Goal: Use online tool/utility: Utilize a website feature to perform a specific function

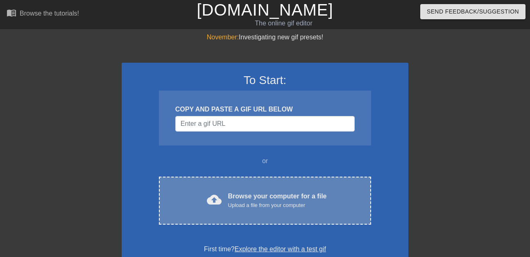
click at [336, 194] on div "cloud_upload Browse your computer for a file Upload a file from your computer" at bounding box center [265, 200] width 178 height 18
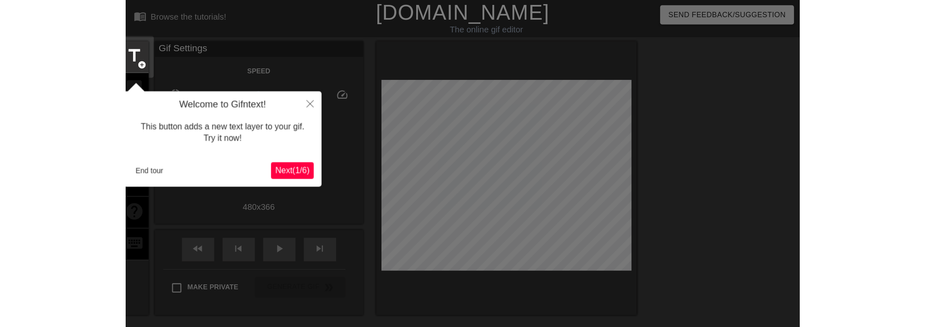
scroll to position [20, 0]
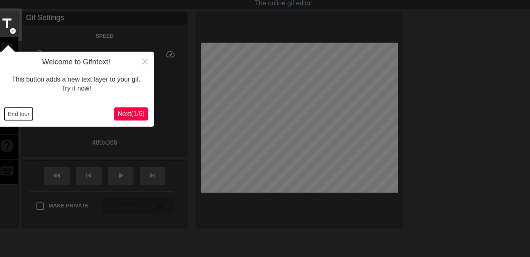
click at [12, 117] on button "End tour" at bounding box center [19, 114] width 28 height 12
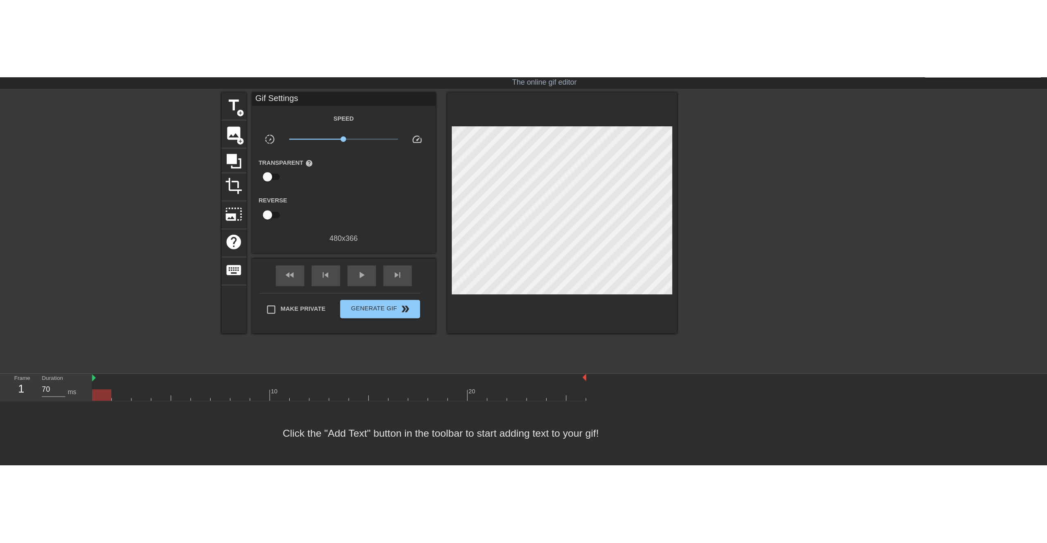
scroll to position [0, 0]
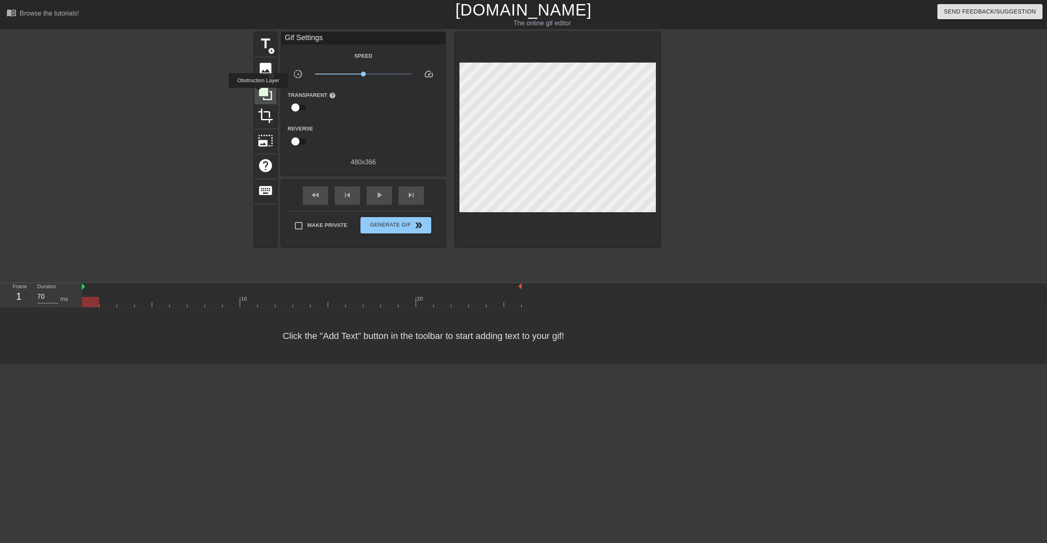
click at [259, 94] on icon at bounding box center [265, 93] width 13 height 13
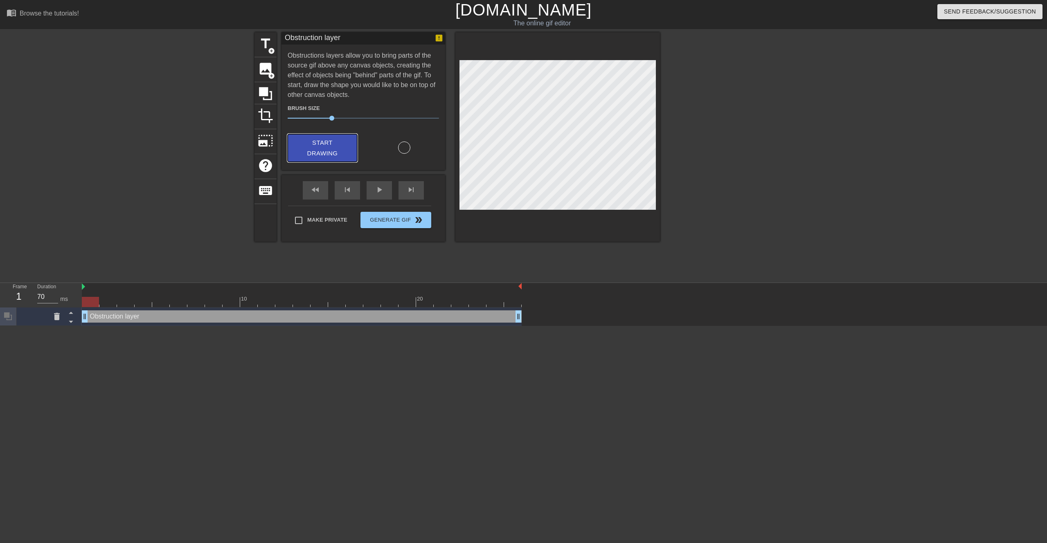
click at [331, 148] on span "Start Drawing" at bounding box center [322, 148] width 50 height 22
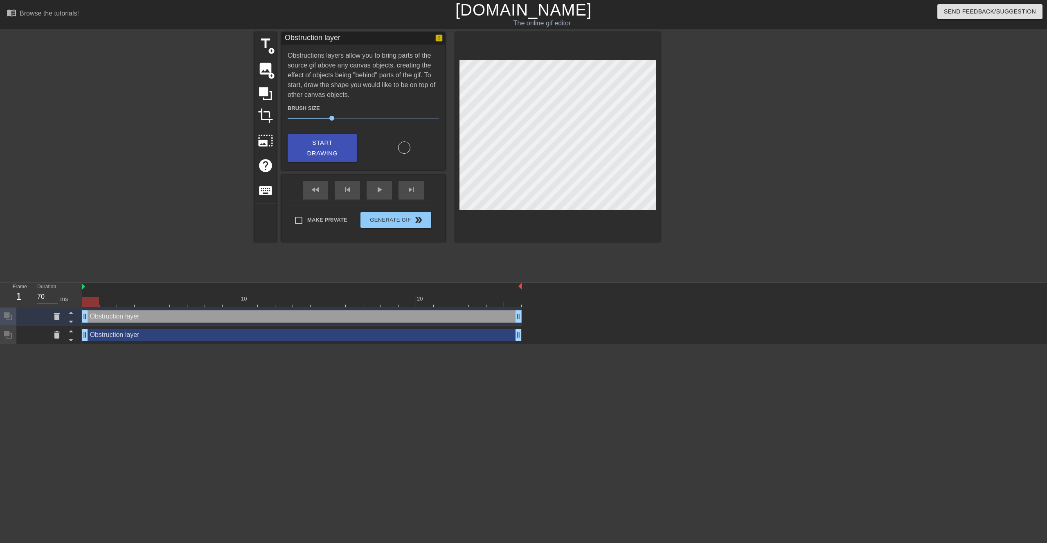
drag, startPoint x: 571, startPoint y: 323, endPoint x: 562, endPoint y: 322, distance: 9.0
click at [529, 256] on div "Obstruction layer drag_handle drag_handle Obstruction layer drag_handle drag_ha…" at bounding box center [564, 326] width 965 height 37
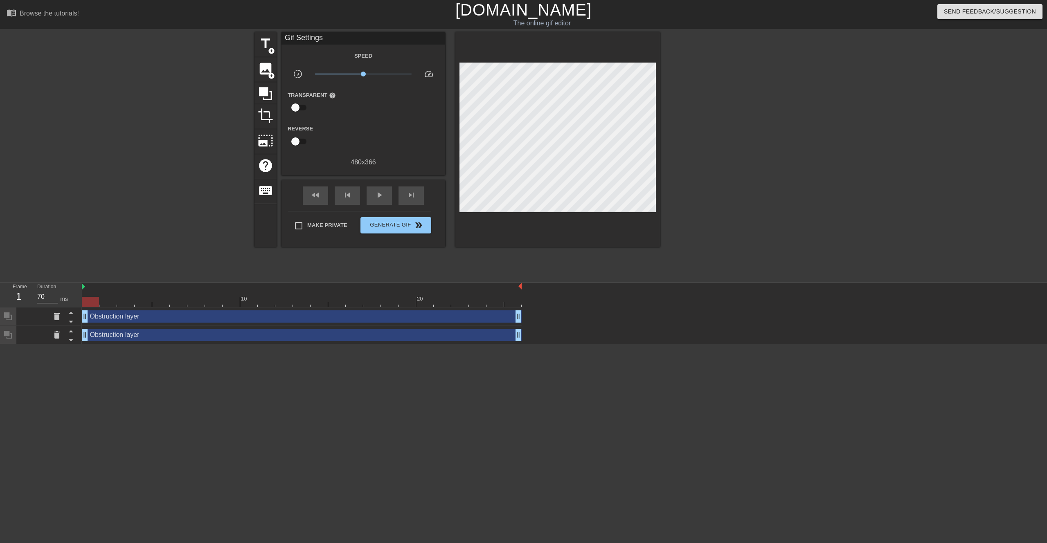
click at [487, 256] on div "Obstruction layer drag_handle drag_handle" at bounding box center [302, 317] width 440 height 12
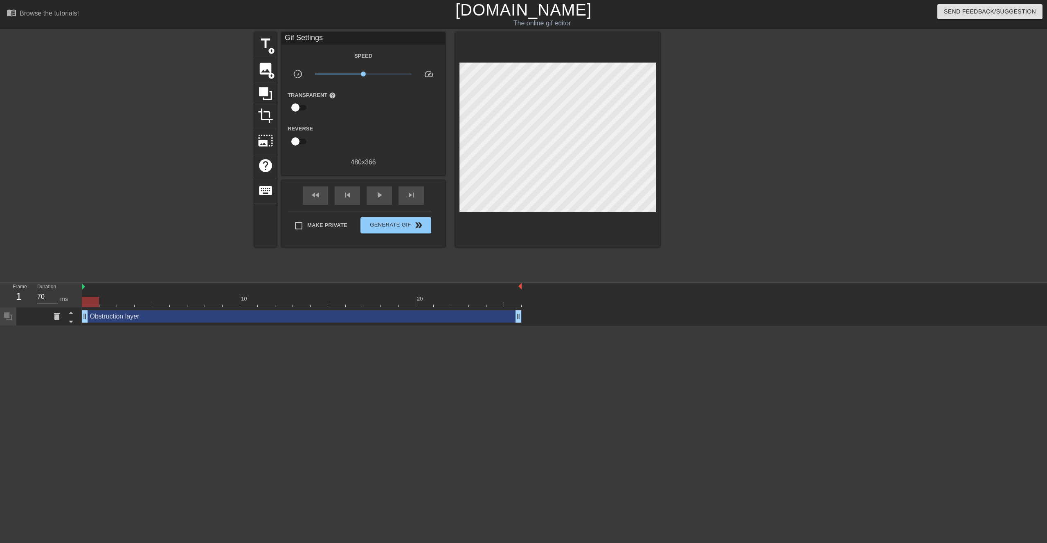
click at [446, 256] on div "Obstruction layer drag_handle drag_handle" at bounding box center [302, 317] width 440 height 12
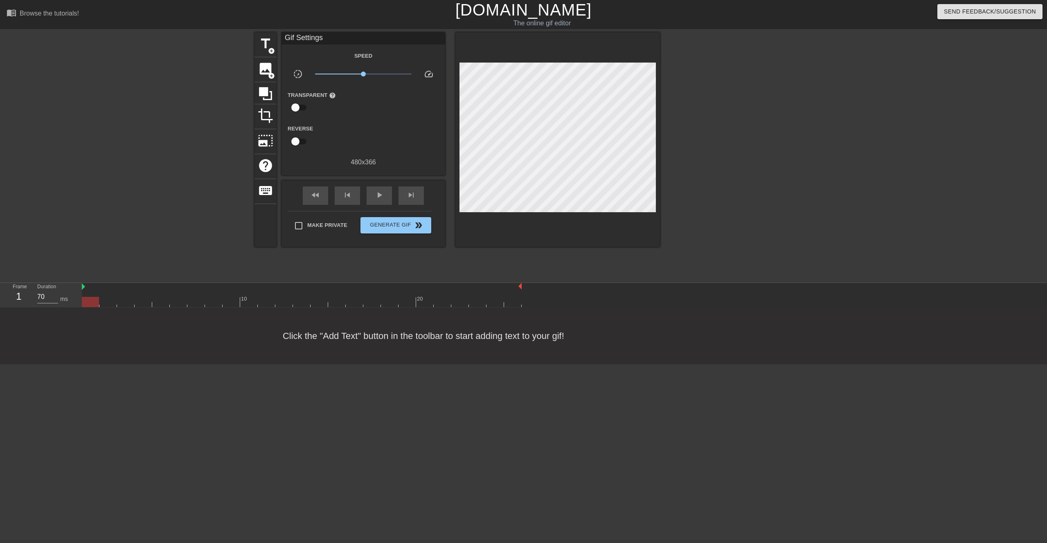
click at [529, 174] on div at bounding box center [731, 155] width 123 height 246
click at [267, 97] on icon at bounding box center [266, 94] width 16 height 16
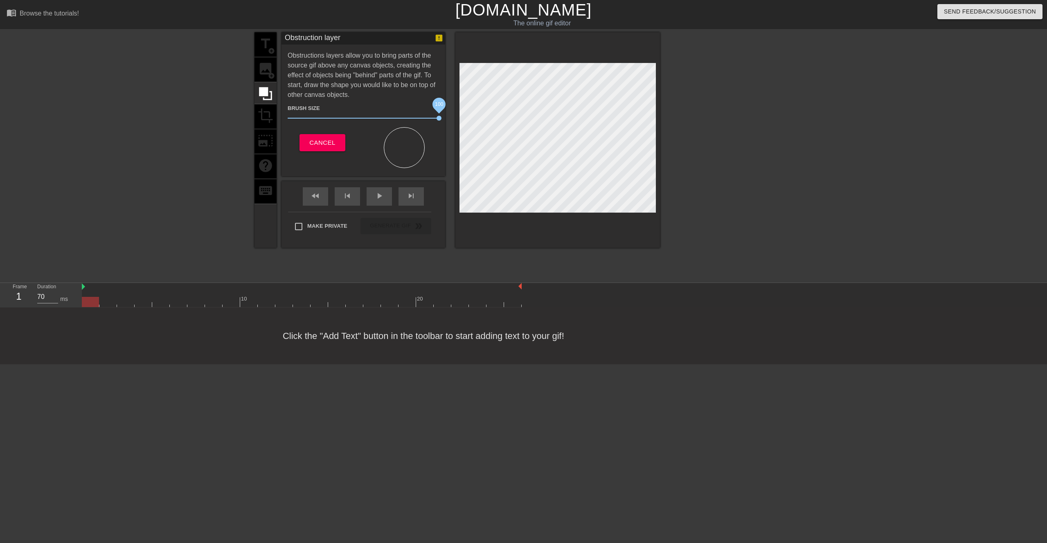
drag, startPoint x: 345, startPoint y: 119, endPoint x: 459, endPoint y: 127, distance: 114.0
click at [457, 127] on div "title add_circle image add_circle crop photo_size_select_large help keyboard Ob…" at bounding box center [458, 140] width 406 height 216
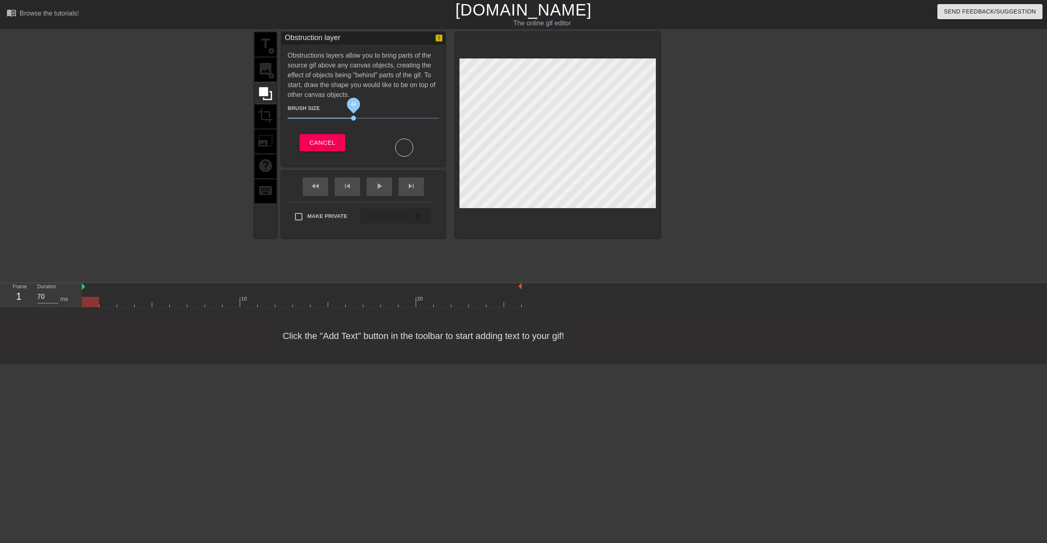
drag, startPoint x: 406, startPoint y: 118, endPoint x: 334, endPoint y: 122, distance: 71.8
click at [353, 120] on span "44" at bounding box center [363, 118] width 151 height 10
click at [338, 144] on button "Cancel" at bounding box center [322, 142] width 45 height 17
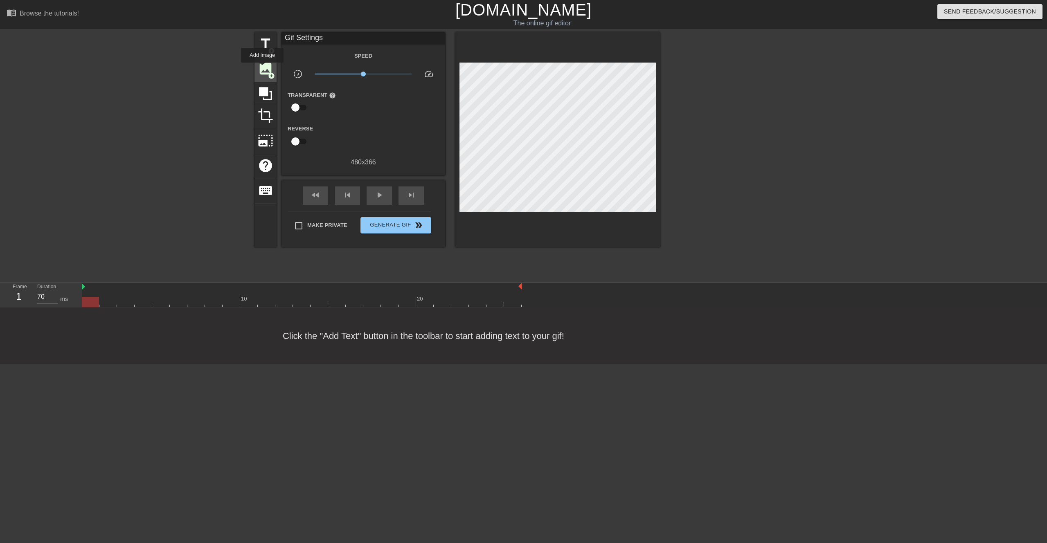
click at [263, 68] on span "image" at bounding box center [266, 69] width 16 height 16
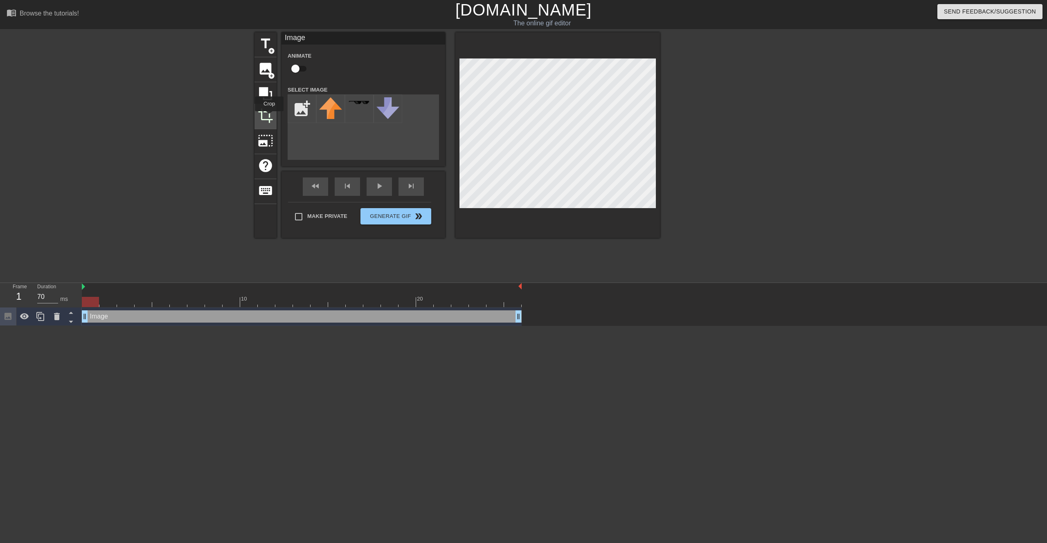
click at [270, 117] on span "crop" at bounding box center [266, 116] width 16 height 16
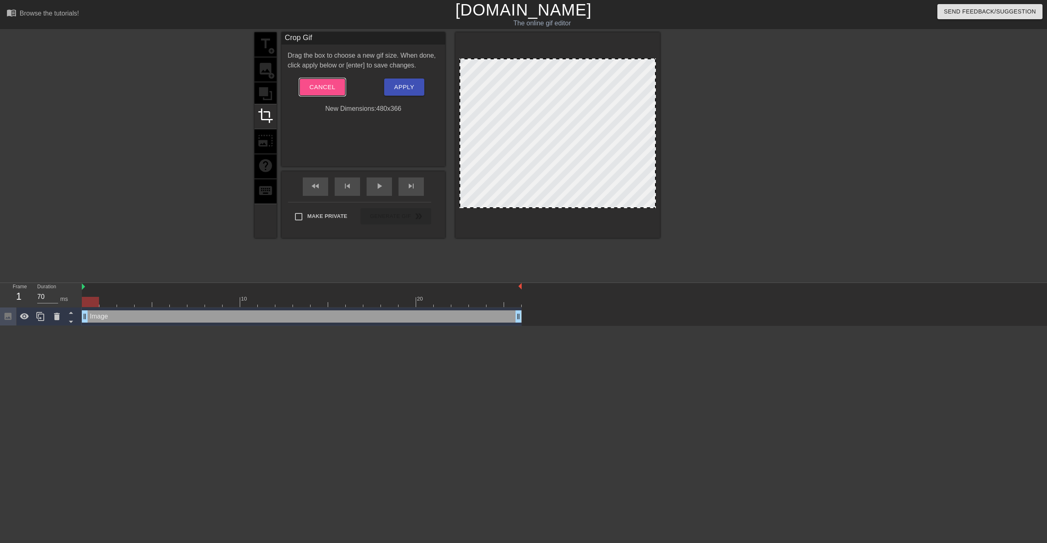
click at [320, 84] on span "Cancel" at bounding box center [322, 87] width 26 height 11
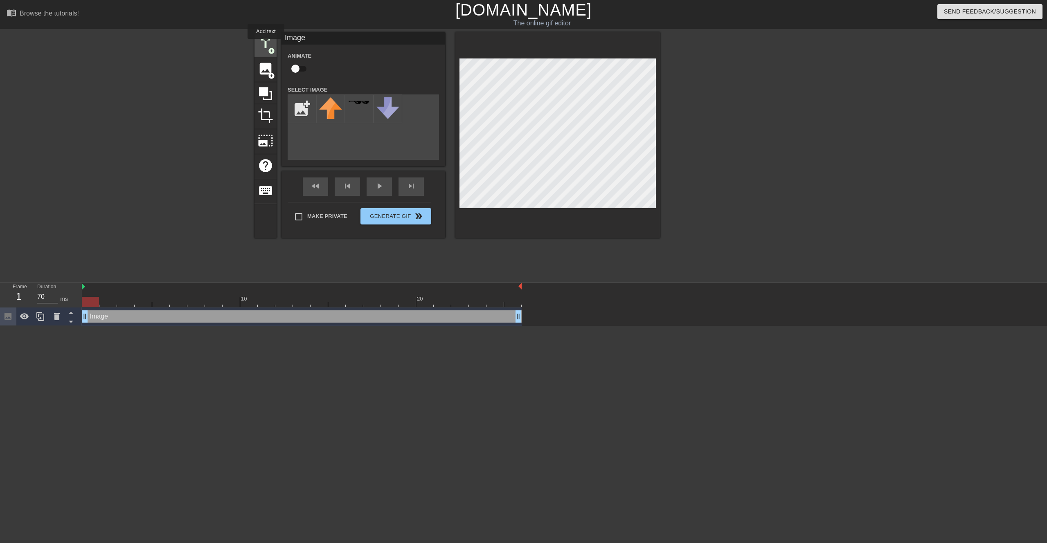
click at [266, 45] on span "title" at bounding box center [266, 44] width 16 height 16
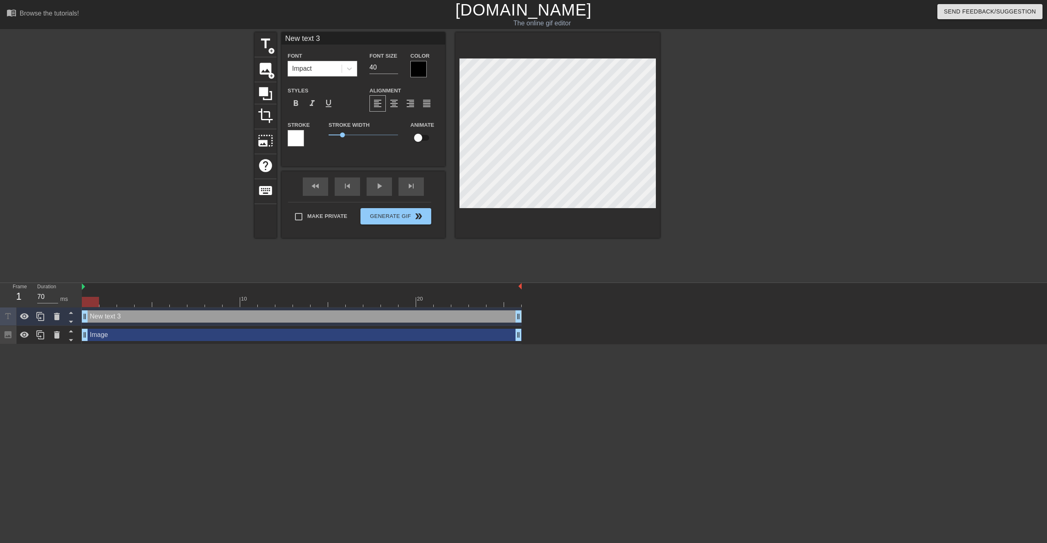
click at [294, 140] on div at bounding box center [296, 138] width 16 height 16
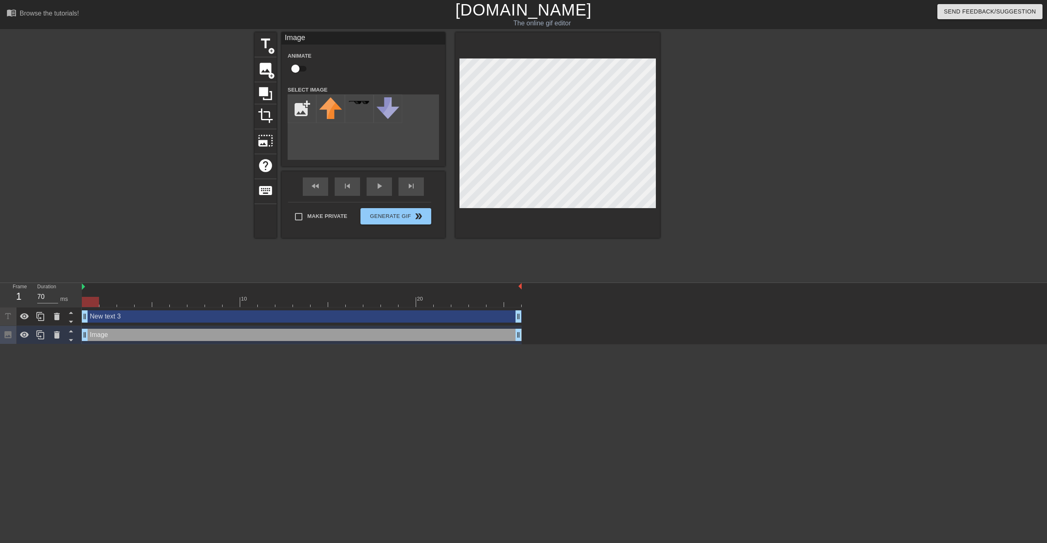
click at [239, 256] on div "Image drag_handle drag_handle" at bounding box center [302, 335] width 440 height 12
click at [243, 256] on div "New text 3 drag_handle drag_handle" at bounding box center [302, 317] width 440 height 12
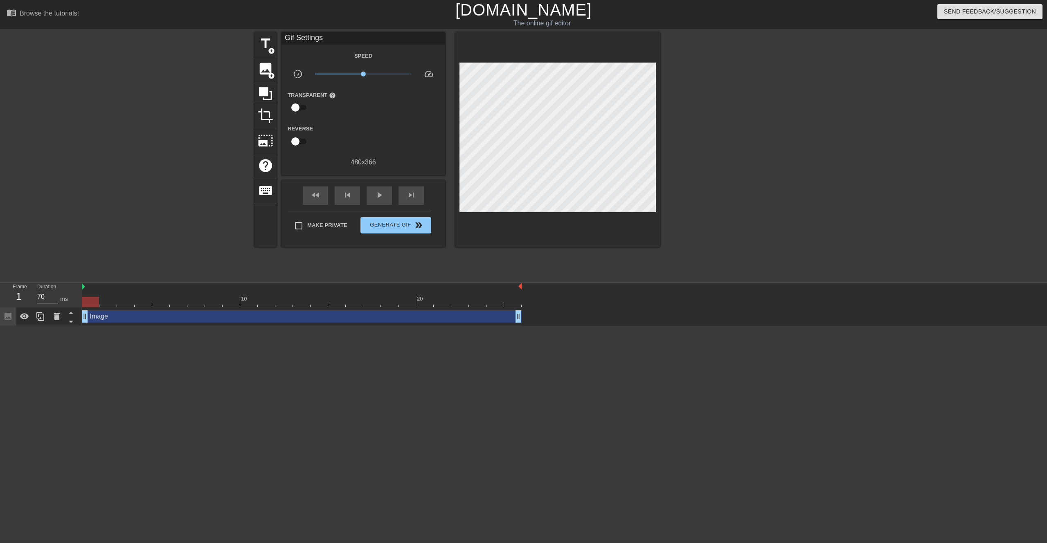
click at [234, 256] on div "Image drag_handle drag_handle" at bounding box center [302, 317] width 440 height 12
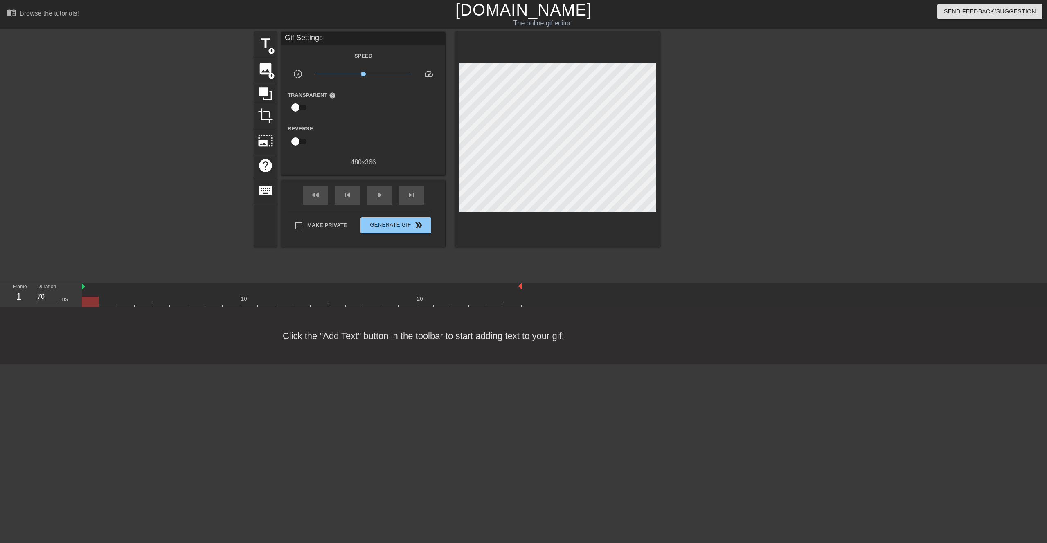
click at [529, 156] on div at bounding box center [731, 155] width 123 height 246
click at [262, 47] on span "title" at bounding box center [266, 44] width 16 height 16
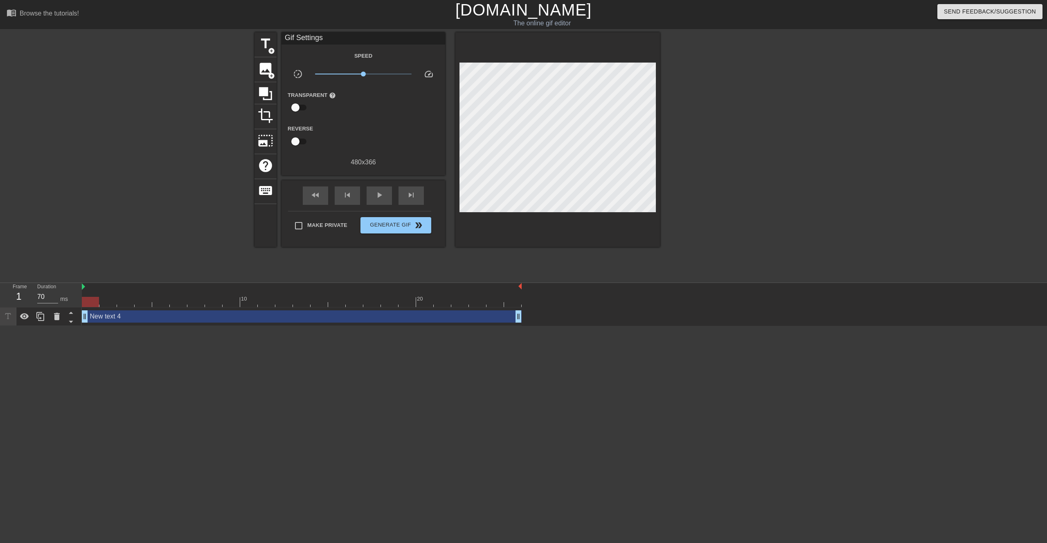
drag, startPoint x: 749, startPoint y: 116, endPoint x: 671, endPoint y: 117, distance: 77.8
click at [529, 117] on div at bounding box center [731, 155] width 123 height 246
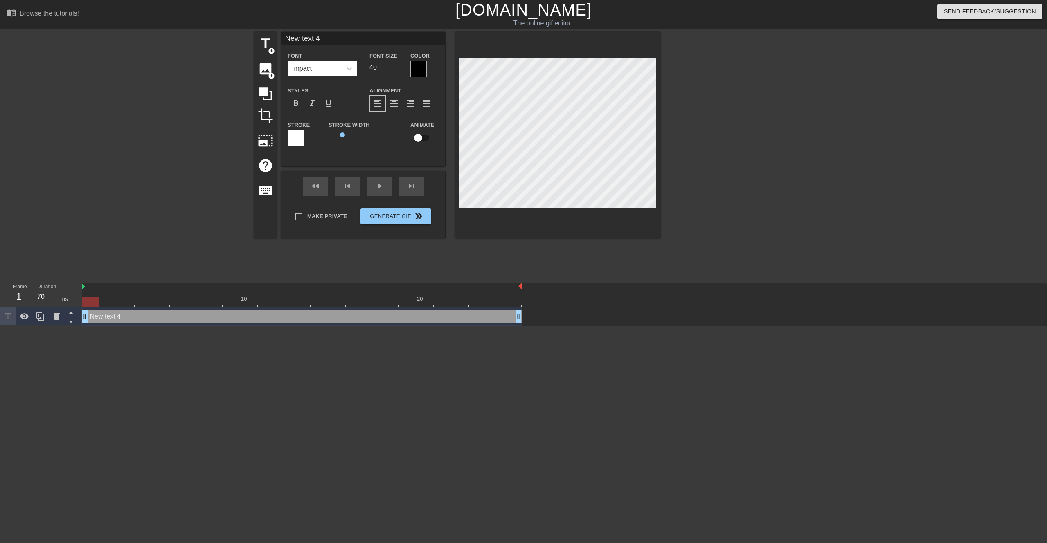
type input "G"
type textarea "G"
type input "GO"
type textarea "GO"
type input "GOT"
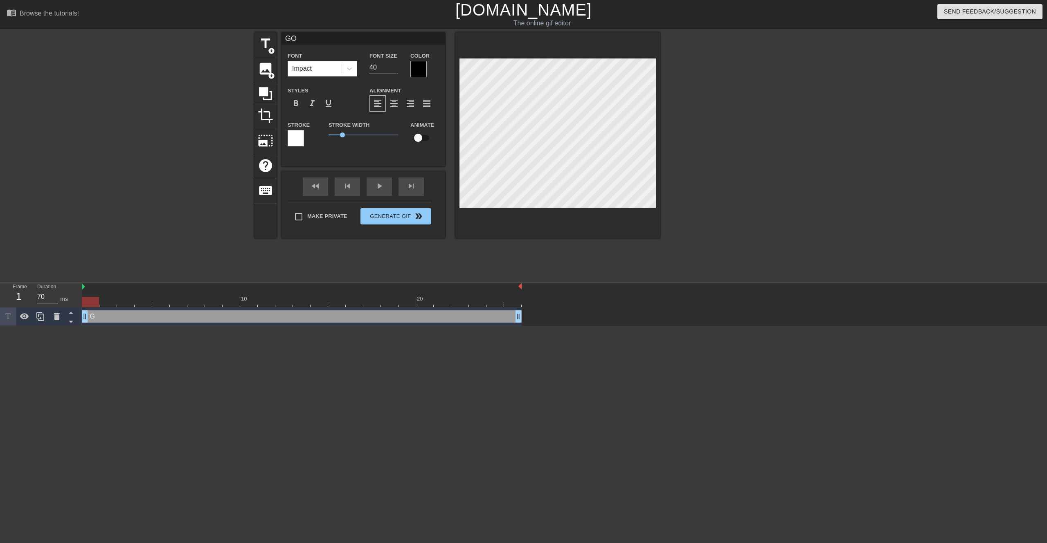
type textarea "GOT"
type input "GOT"
type textarea "GOT"
type input "GOT t"
type textarea "GOT t"
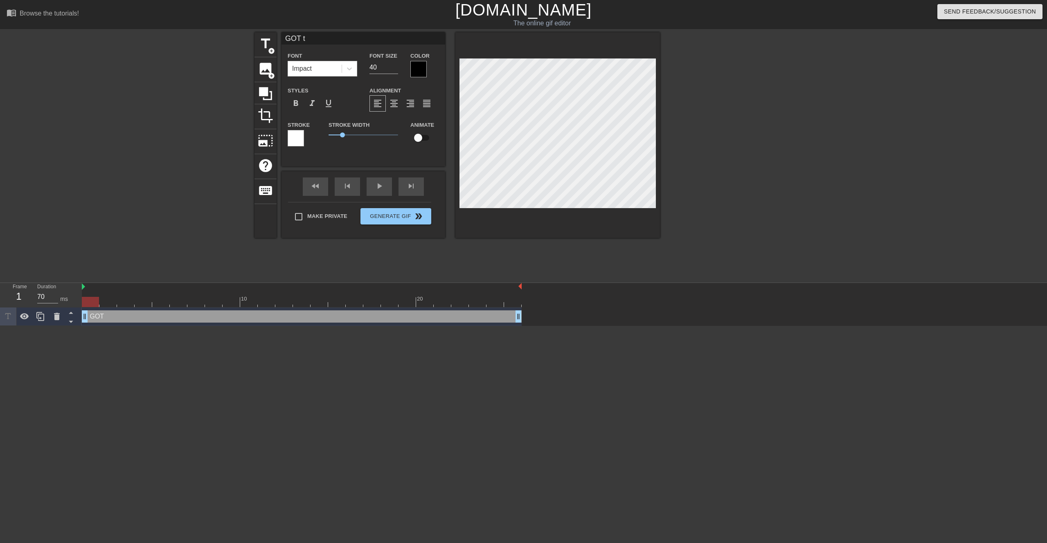
type input "GOT to"
type textarea "GOT to"
type input "GOT [PERSON_NAME]"
type textarea "GOT [PERSON_NAME]"
type input "GOT toda"
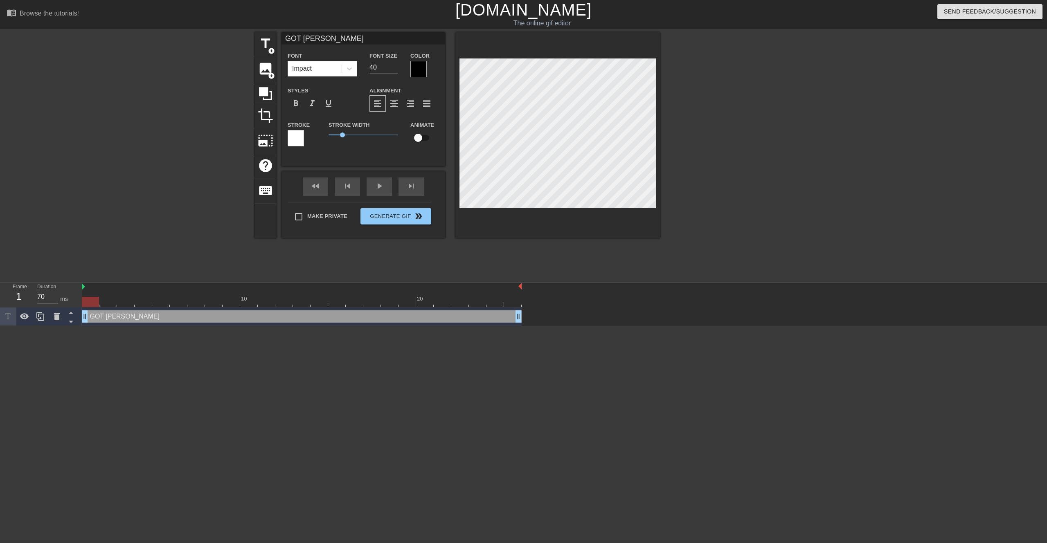
type textarea "GOT toda"
type input "GOT [DATE]"
type textarea "GOT [DATE]"
type input "GOT [DATE]'"
type textarea "GOT [DATE]'"
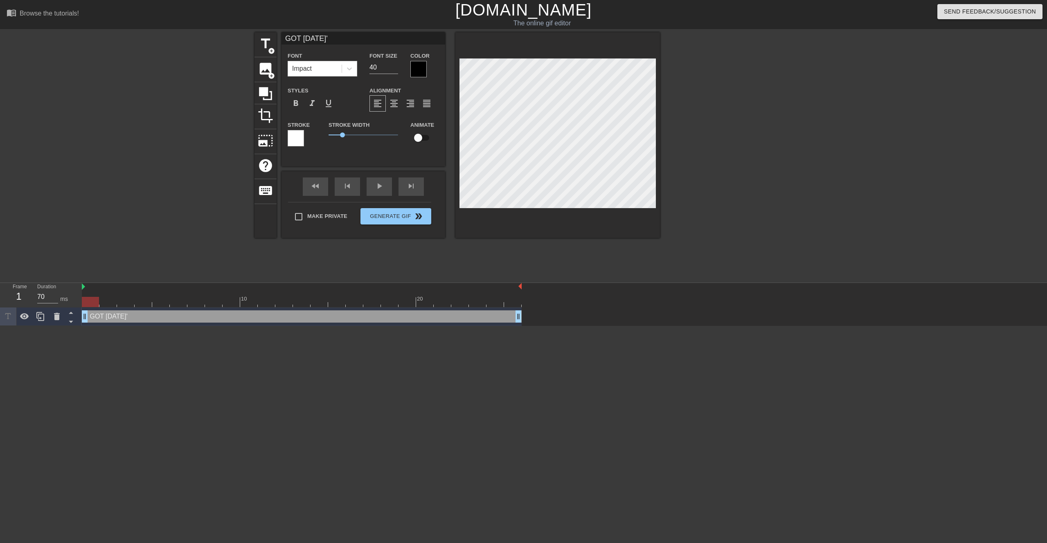
type input "GOT [DATE]"
type textarea "GOT [DATE]"
type input "GOT [DATE]'"
type textarea "GOT [DATE]'"
type input "GOT [DATE]"
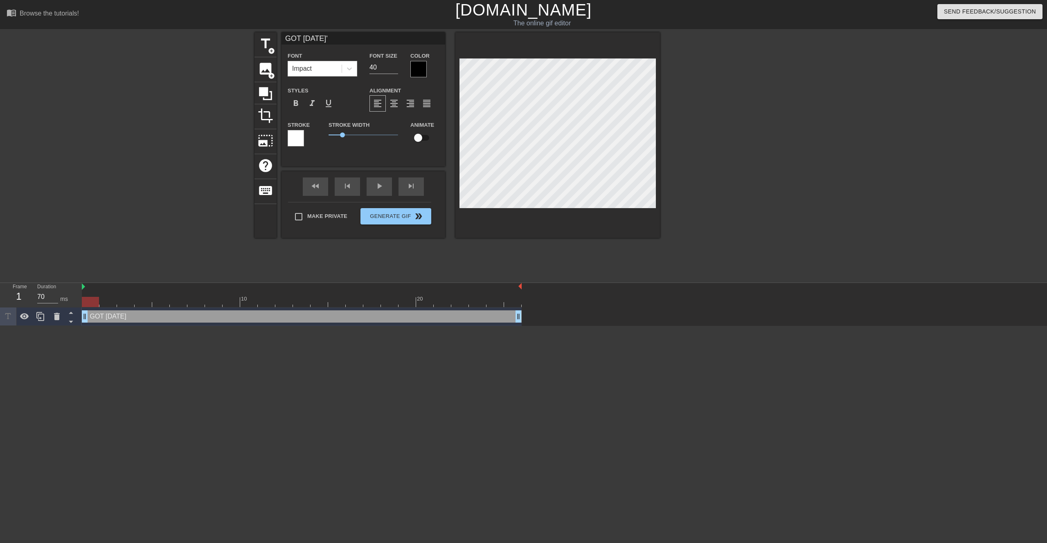
type textarea "GOT [DATE]"
type input "GOT toda"
type textarea "GOT toda"
type input "GOT [PERSON_NAME]"
type textarea "GOT [PERSON_NAME]"
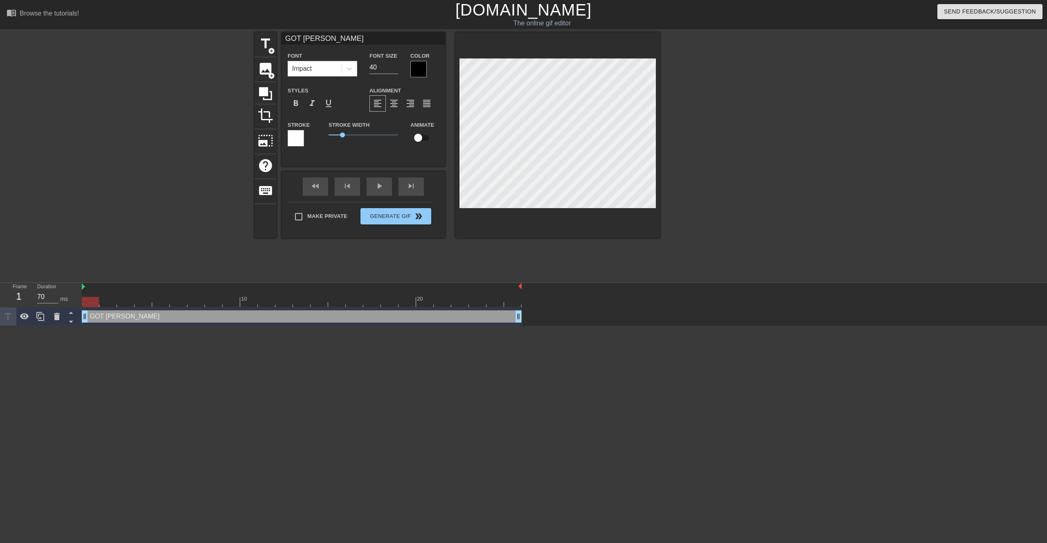
type input "GOT to"
type textarea "GOT to"
type input "GOT t"
type textarea "GOT t"
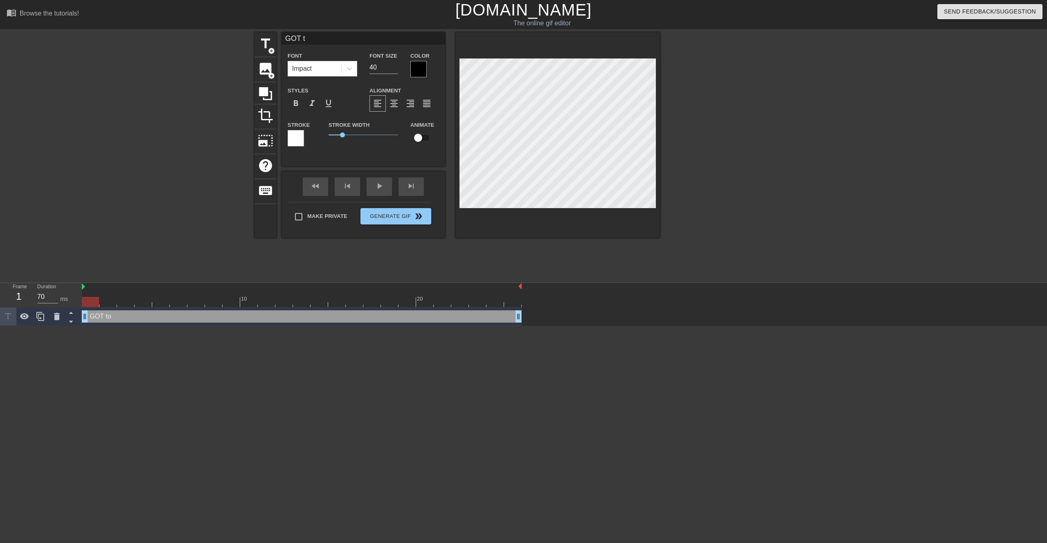
type input "GOT"
type textarea "GOT"
type input "GOT"
type textarea "GOT"
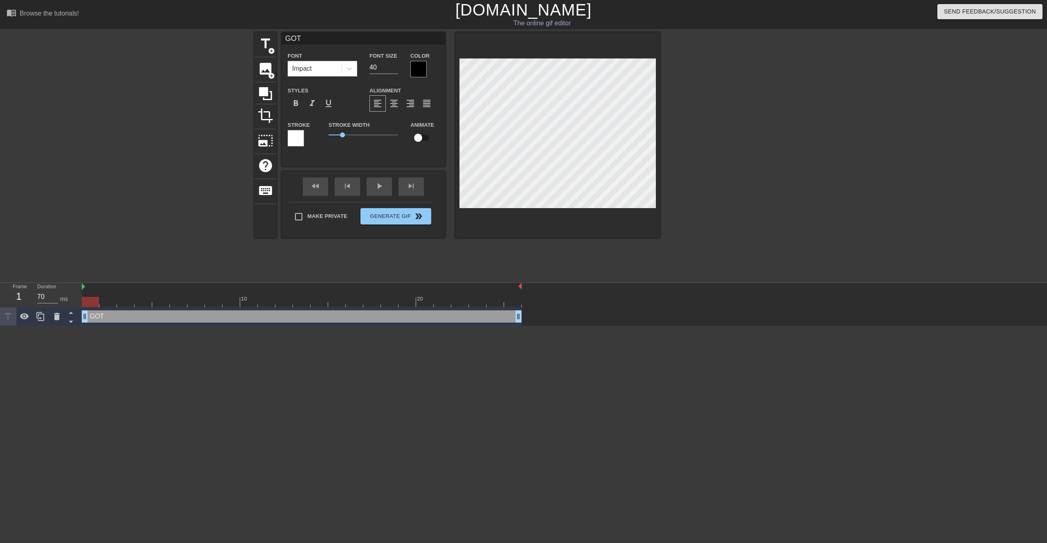
type input "GO"
type textarea "GO"
type input "G"
type textarea "G"
type input "Gp"
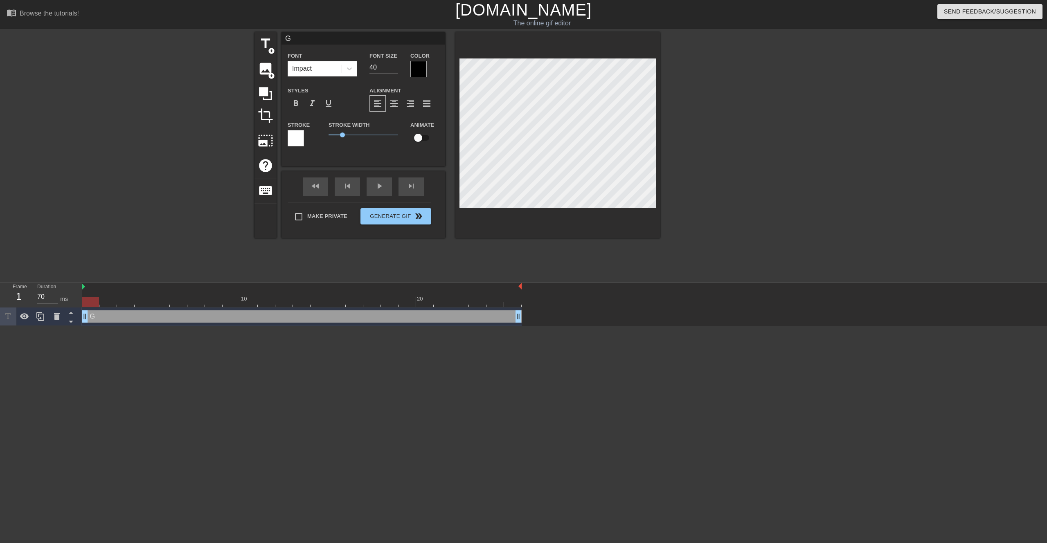
type textarea "Gp"
type input "G"
type textarea "G"
type input "Go"
type textarea "Go"
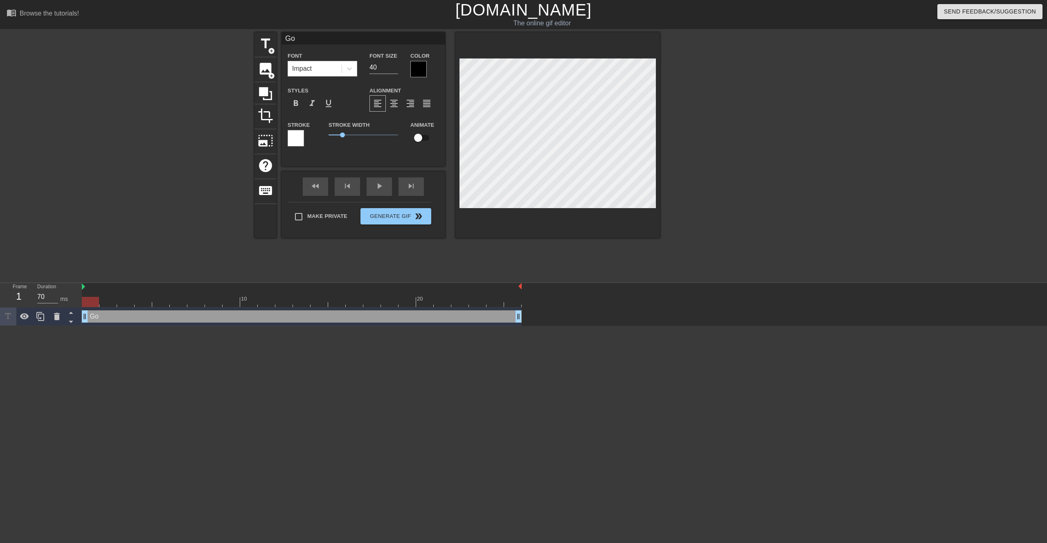
type input "Got"
type textarea "Got"
type input "Got"
type textarea "Got"
type input "Got t"
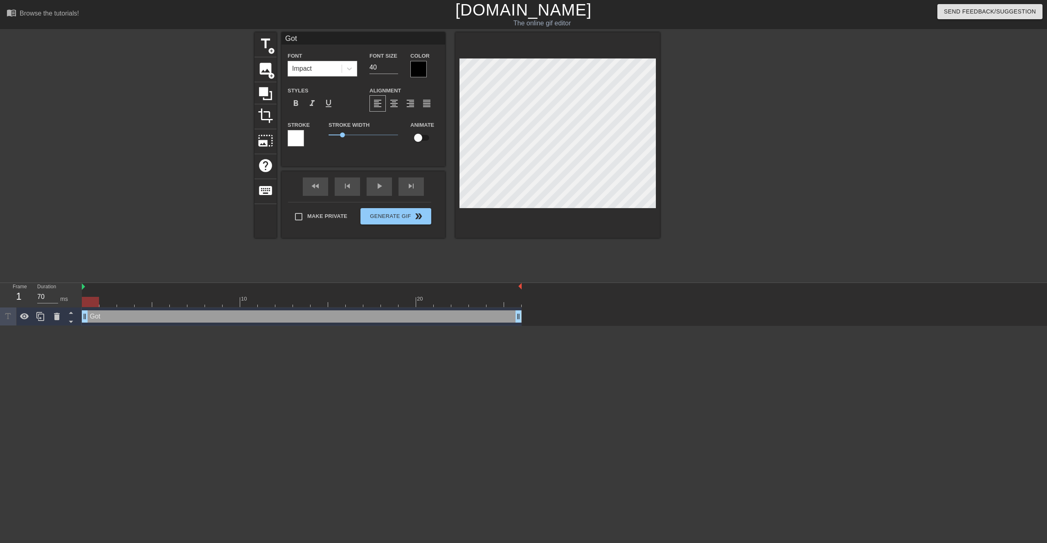
type textarea "Got t"
type input "Got to"
type textarea "Got to"
type input "Got [PERSON_NAME]"
type textarea "Got [PERSON_NAME]"
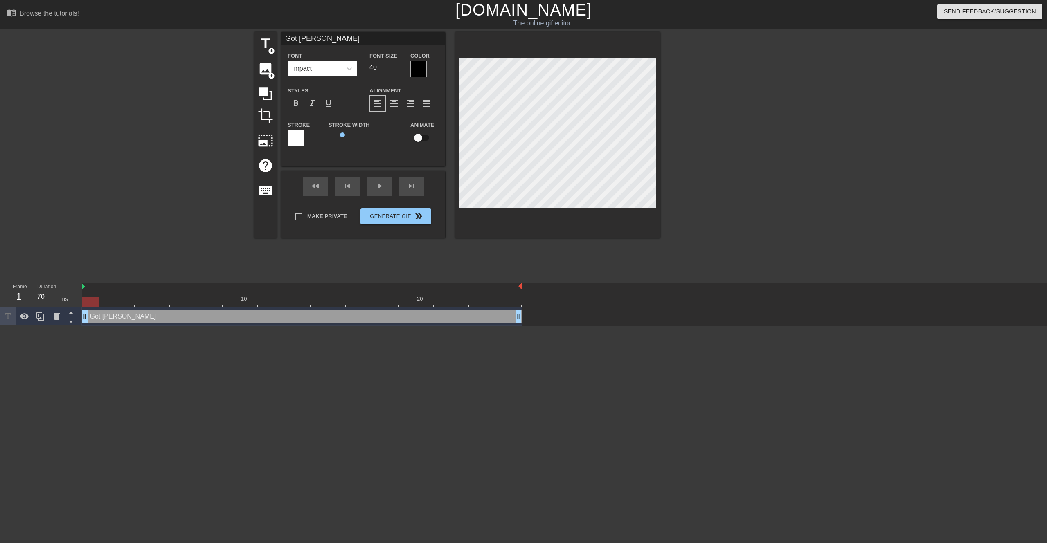
type input "Got toda"
type textarea "Got toda"
type input "Got [DATE]"
type textarea "Got [DATE]"
type input "Got [DATE]'"
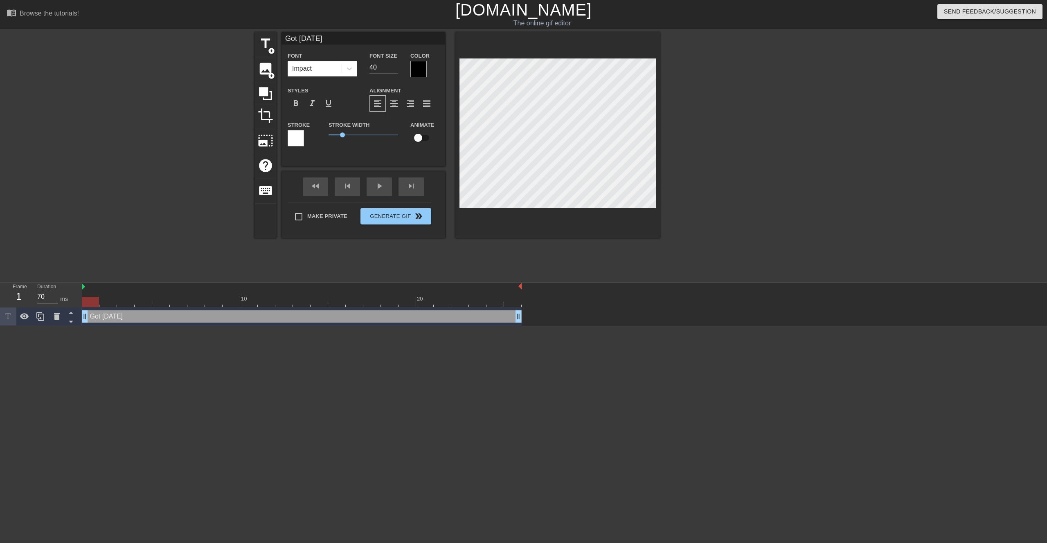
type textarea "Got [DATE]'"
type input "Got [DATE]"
type textarea "Got [DATE]"
type input "Got [DATE]"
type textarea "Got [DATE]"
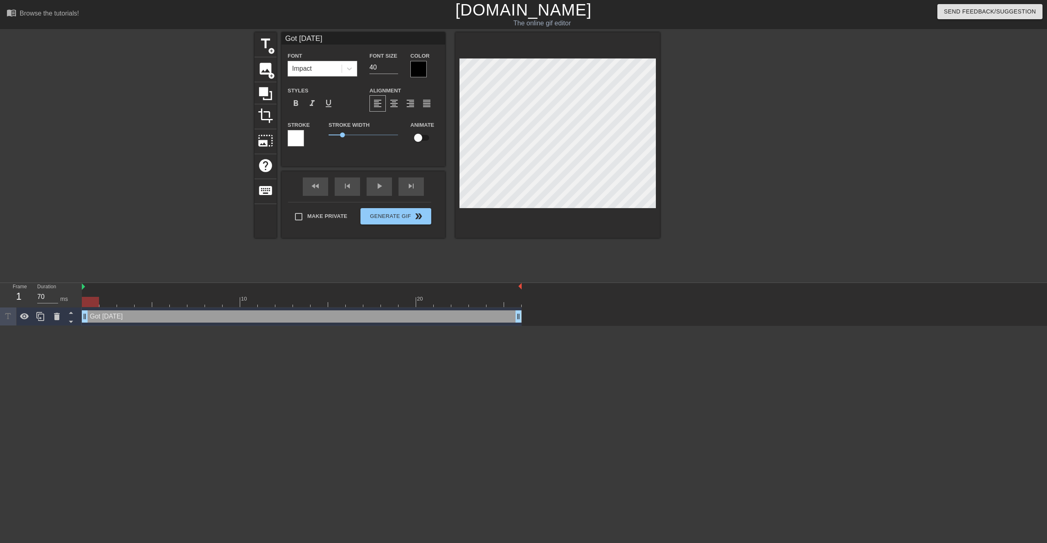
type input "Got [DATE] p"
type textarea "Got [DATE] p"
type input "Got [DATE] pi"
type textarea "Got [DATE] pi"
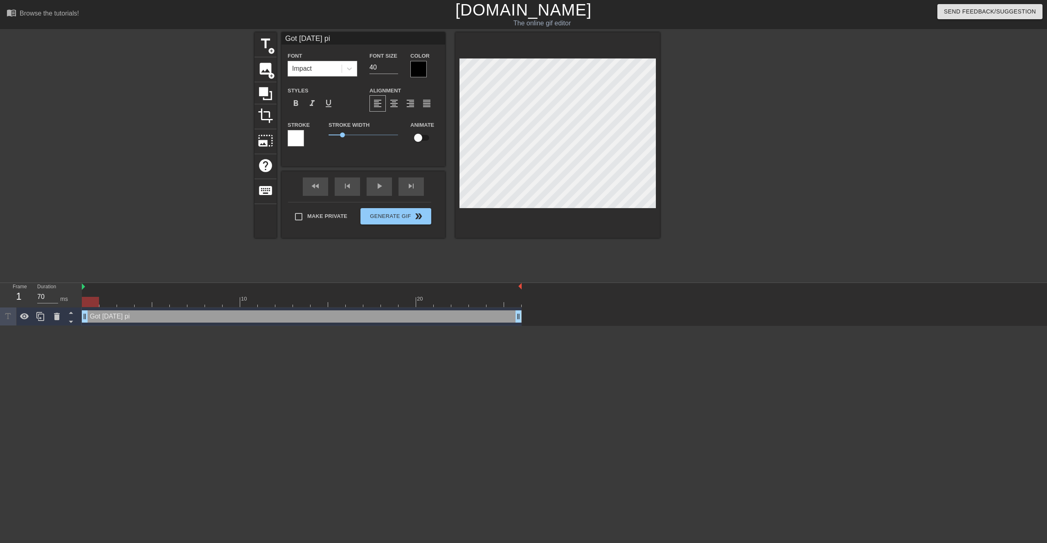
type input "Got [DATE] pic"
type textarea "Got [DATE] pic"
type input "Got [DATE] pic!"
type textarea "Got [DATE] pic!"
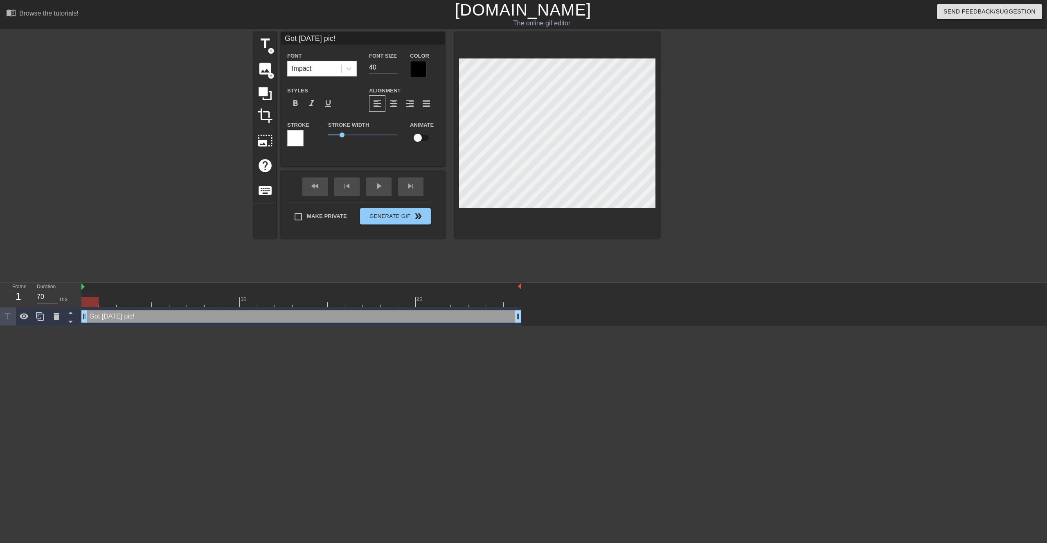
click at [529, 115] on div at bounding box center [730, 155] width 123 height 246
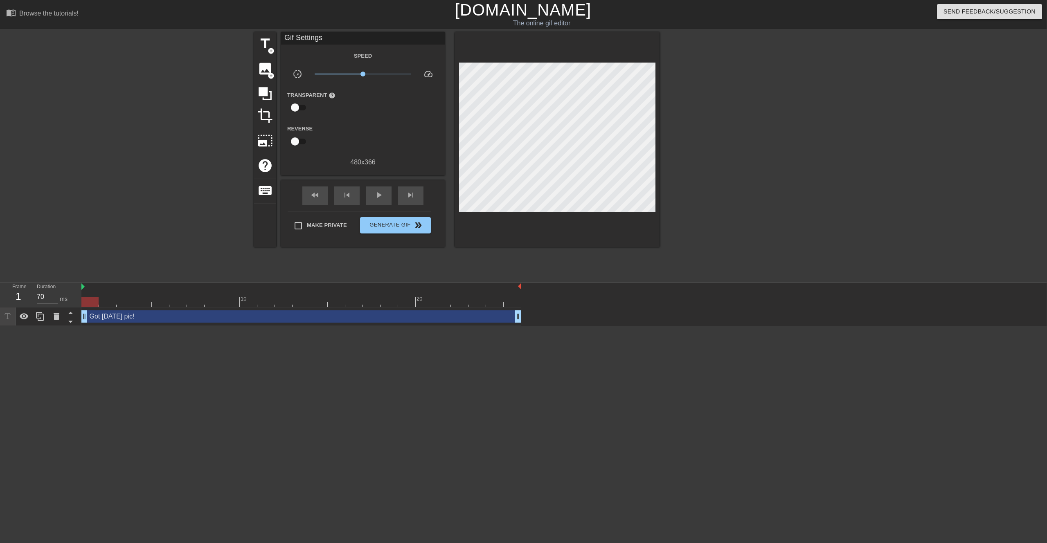
click at [529, 104] on div at bounding box center [730, 155] width 123 height 246
click at [263, 46] on span "title" at bounding box center [265, 44] width 16 height 16
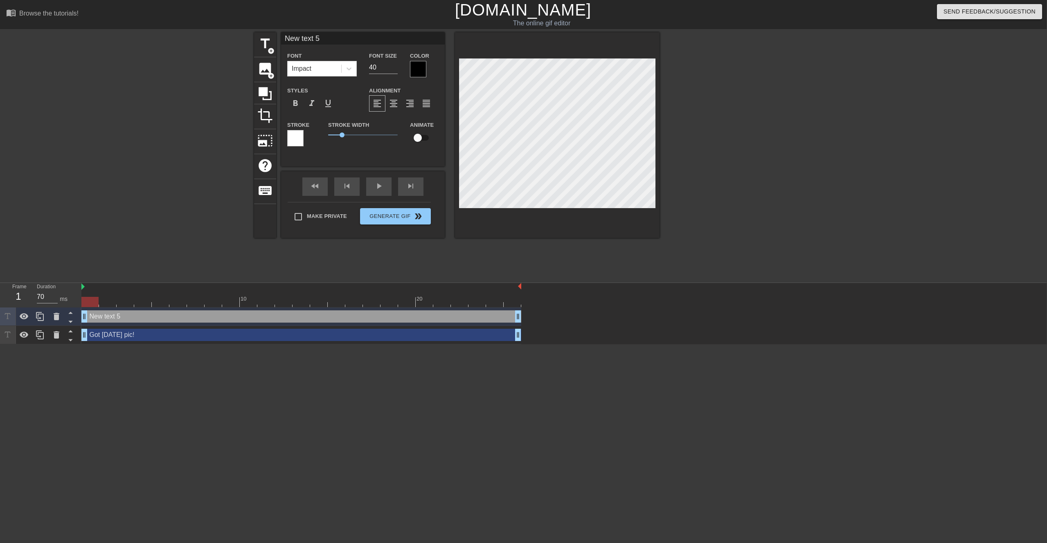
type input "G"
type textarea "G"
type input "Go"
type textarea "Go"
type input "Got"
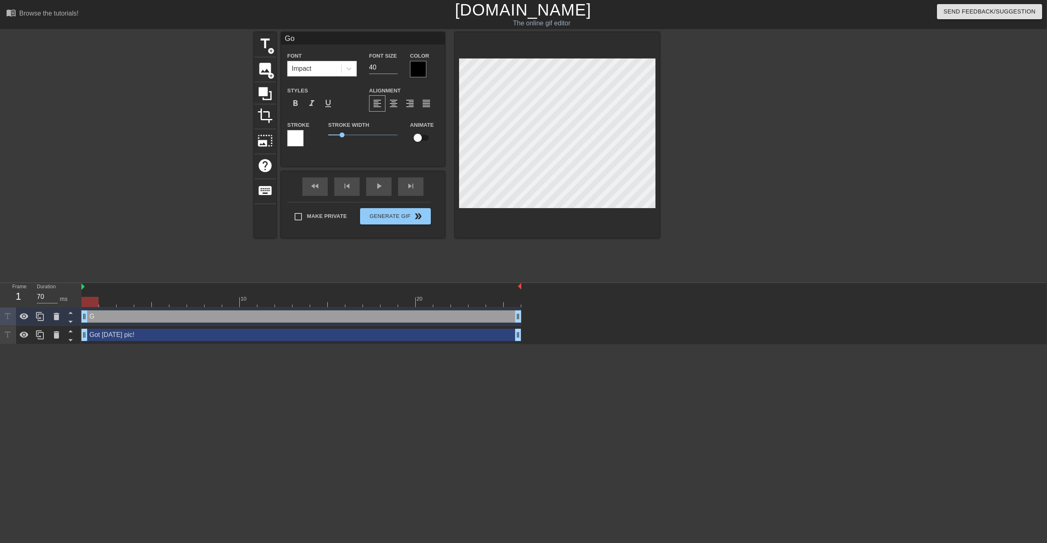
type textarea "Got"
type input "Got"
type textarea "Got"
type input "Got t"
type textarea "Got t"
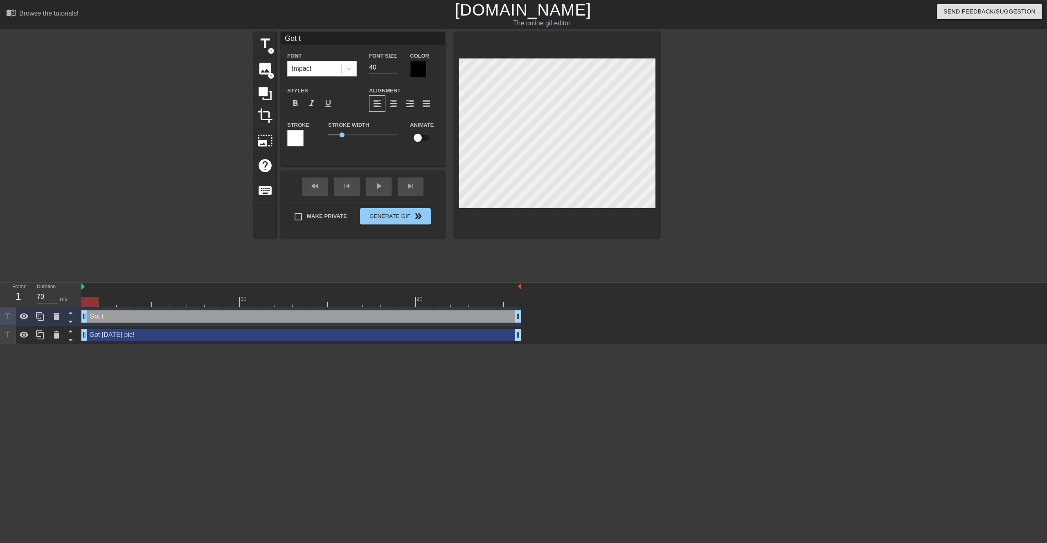
type input "Got to"
type textarea "Got to"
type input "Got [PERSON_NAME]"
type textarea "Got [PERSON_NAME]"
type input "Got toda"
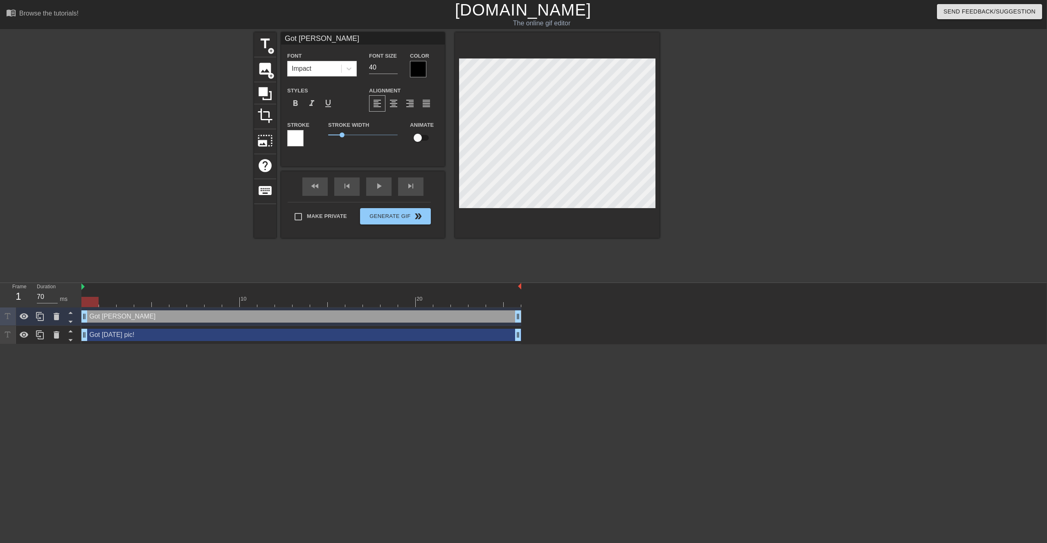
type textarea "Got toda"
type input "Got [DATE]"
type textarea "Got [DATE]"
type input "Got [DATE]'"
type textarea "Got [DATE]'"
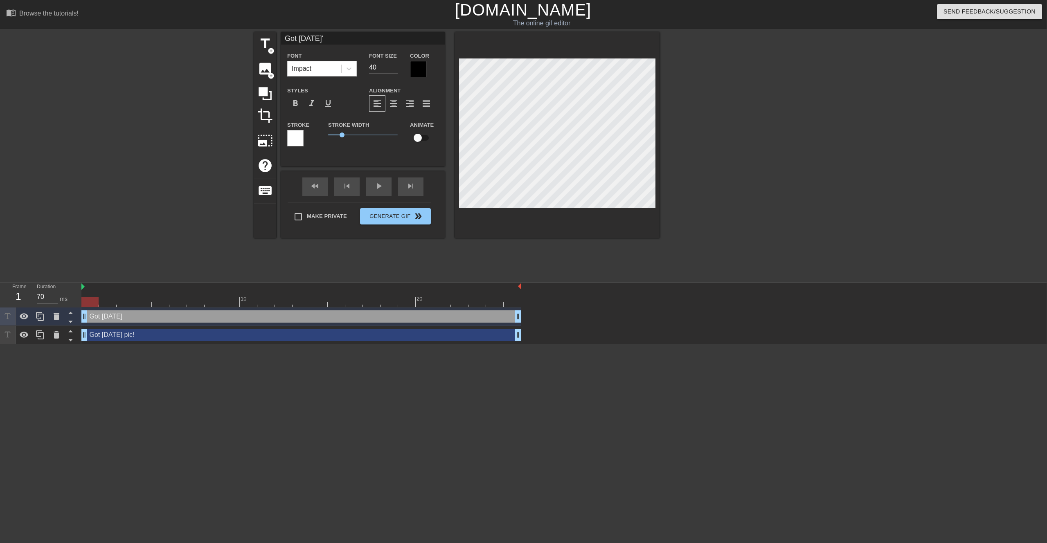
type input "Got [DATE]"
type textarea "Got [DATE]"
type input "Got [DATE]"
type textarea "Got [DATE]"
type input "Got [DATE] p"
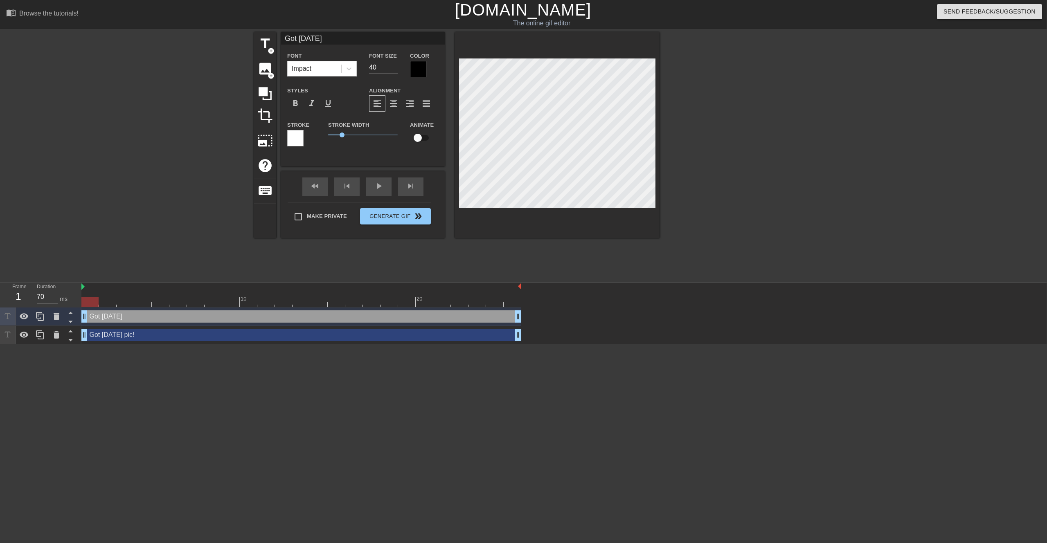
type textarea "Got [DATE] p"
type input "Got [DATE] pi"
type textarea "Got [DATE] pi"
type input "Got [DATE] pic"
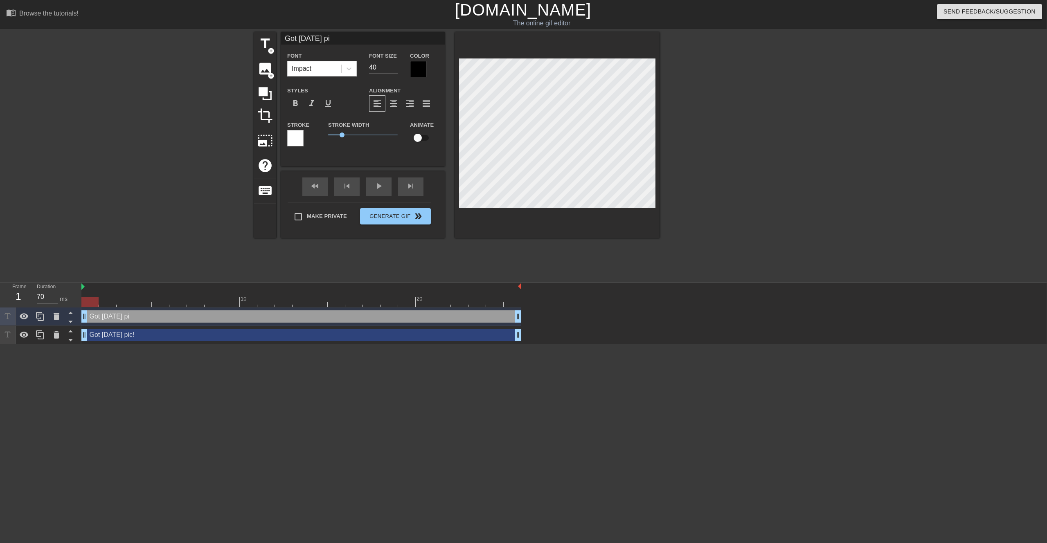
type textarea "Got [DATE] pic"
type input "Got [DATE] pic"
type textarea "Got [DATE] pic"
type input "Got [DATE] pic 2"
type textarea "Got [DATE] pic 2"
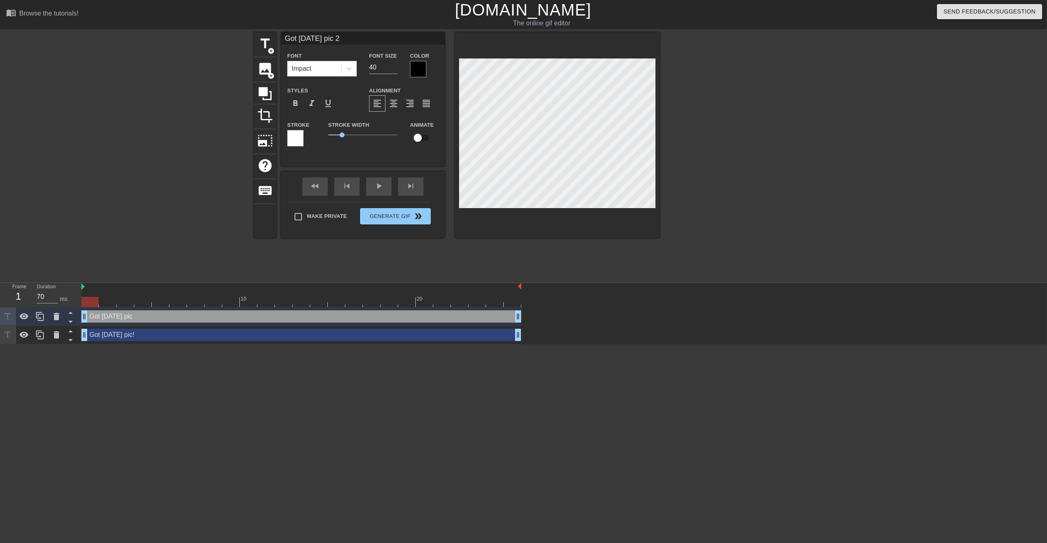
scroll to position [0, 3]
type input "Got [DATE] pic 2:"
type textarea "Got [DATE] pic 2:"
type input "Got [DATE] pic 2:"
type textarea "Got [DATE] pic 2:"
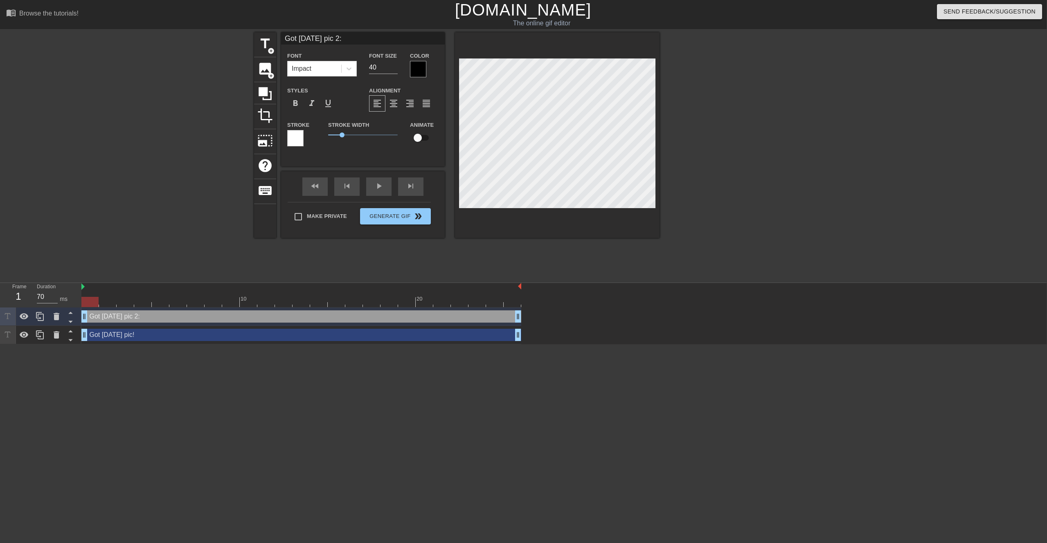
type input "Got [DATE] pic 2: t"
type textarea "Got [DATE] pic 2: t"
type input "Got [DATE] pic 2: th"
type textarea "Got [DATE] pic 2: th"
type input "Got [DATE] pic 2: the"
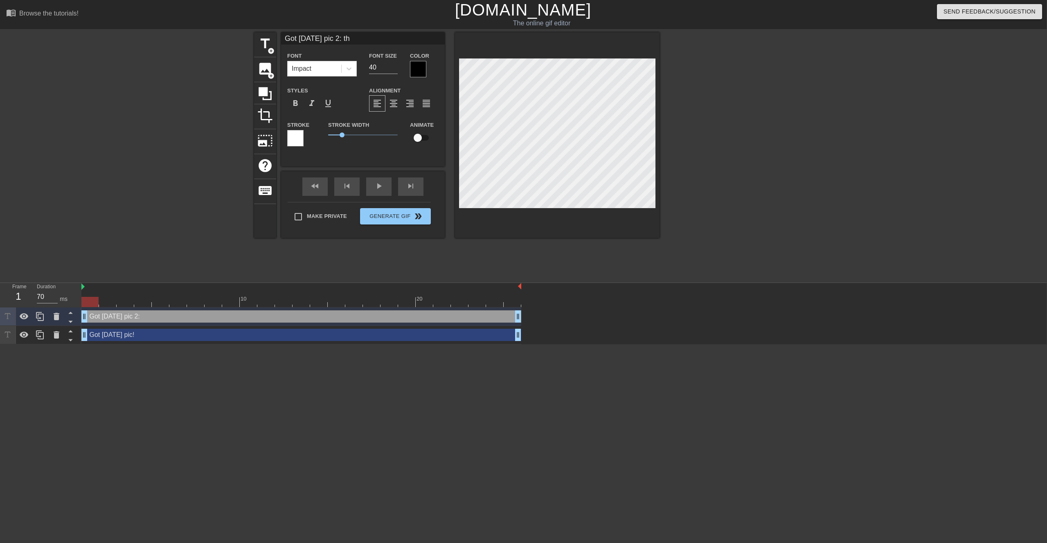
type textarea "Got [DATE] pic 2: the"
type input "Got [DATE] pic 2: the"
type textarea "Got [DATE] pic 2: the"
type input "Got [DATE] pic 2: the s"
type textarea "Got [DATE] pic 2: the s"
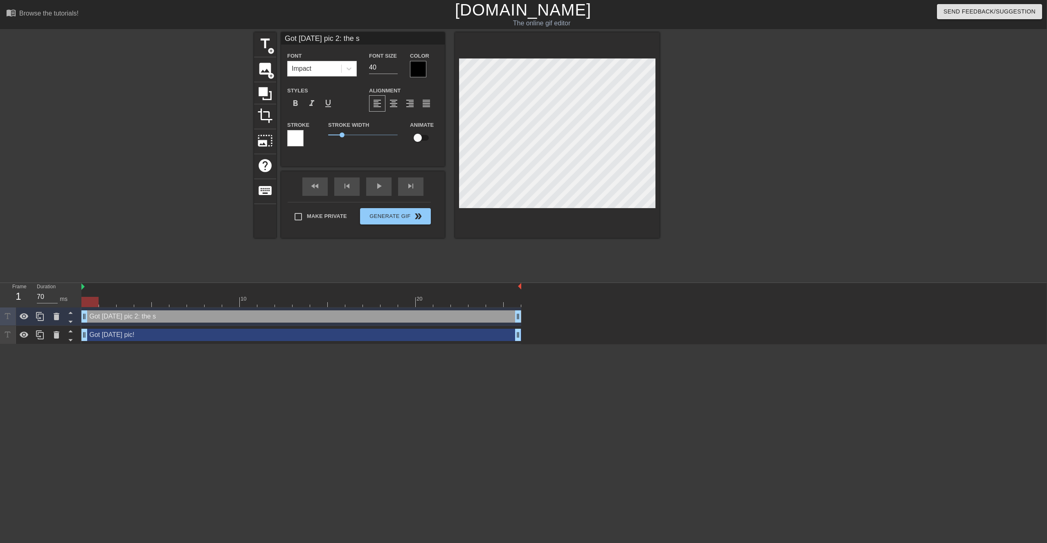
type input "Got [DATE] pic 2: the se"
type textarea "Got [DATE] pic 2: the se"
type input "Got [DATE] pic 2: the sec"
type textarea "Got [DATE] pic 2: the sec"
type input "Got [DATE] pic 2: the seco"
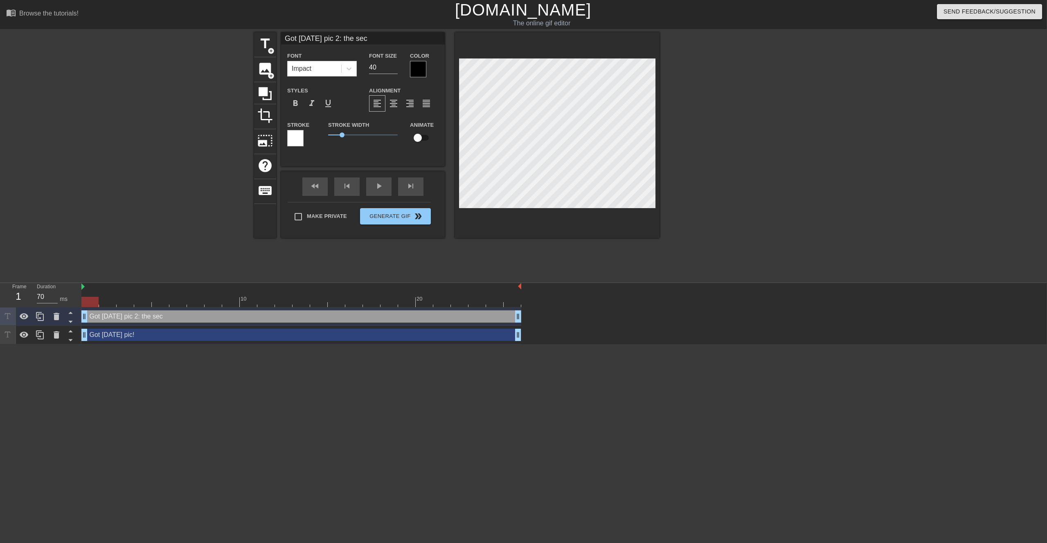
type textarea "Got [DATE] pic 2: the seco"
type input "Got [DATE] pic 2: the secon"
type textarea "Got [DATE] pic 2: the secon"
type input "Got [DATE] pic 2: the second"
type textarea "Got [DATE] pic 2: the second"
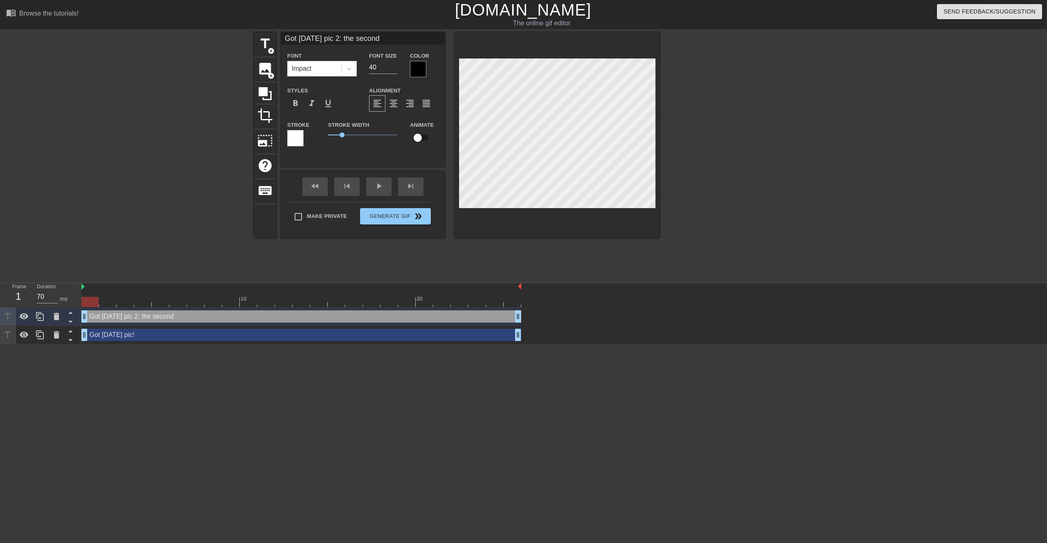
scroll to position [0, 5]
type input "Got [DATE] pic 2: the secondi"
type textarea "Got [DATE] pic 2: the secondi"
type input "Got [DATE] pic 2: the secondin"
type textarea "Got [DATE] pic 2: the secondin"
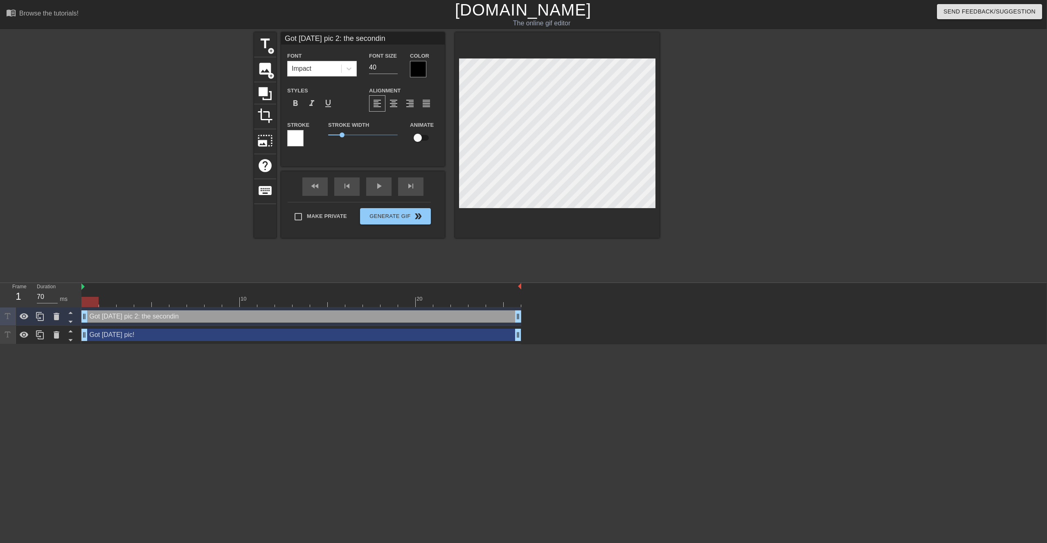
type input "Got [DATE] pic 2: the seconding"
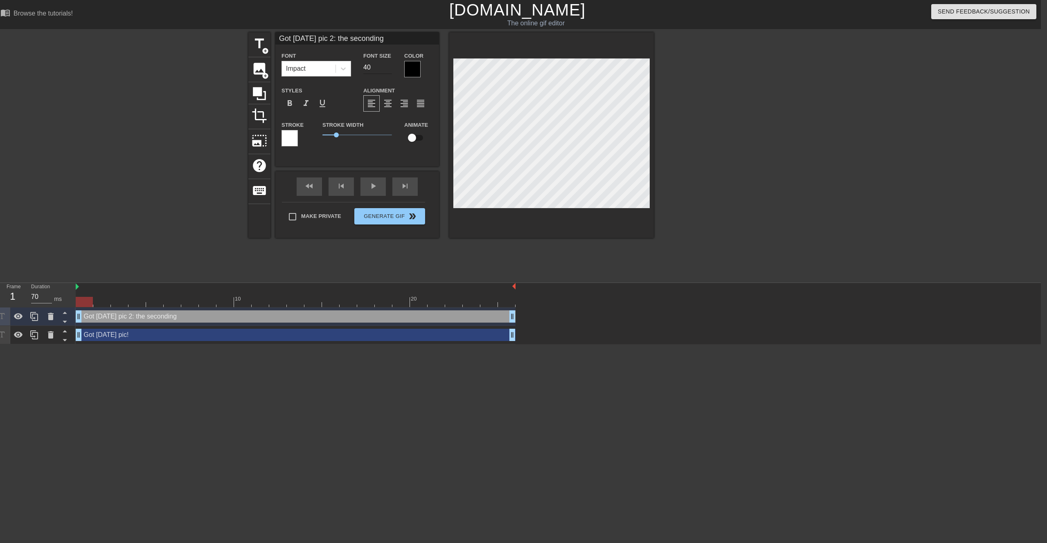
type textarea "Got [DATE] pic 2: the seconding"
click at [389, 70] on input "39" at bounding box center [377, 67] width 29 height 13
click at [389, 70] on input "38" at bounding box center [377, 67] width 29 height 13
click at [389, 70] on input "37" at bounding box center [377, 67] width 29 height 13
click at [389, 70] on input "36" at bounding box center [377, 67] width 29 height 13
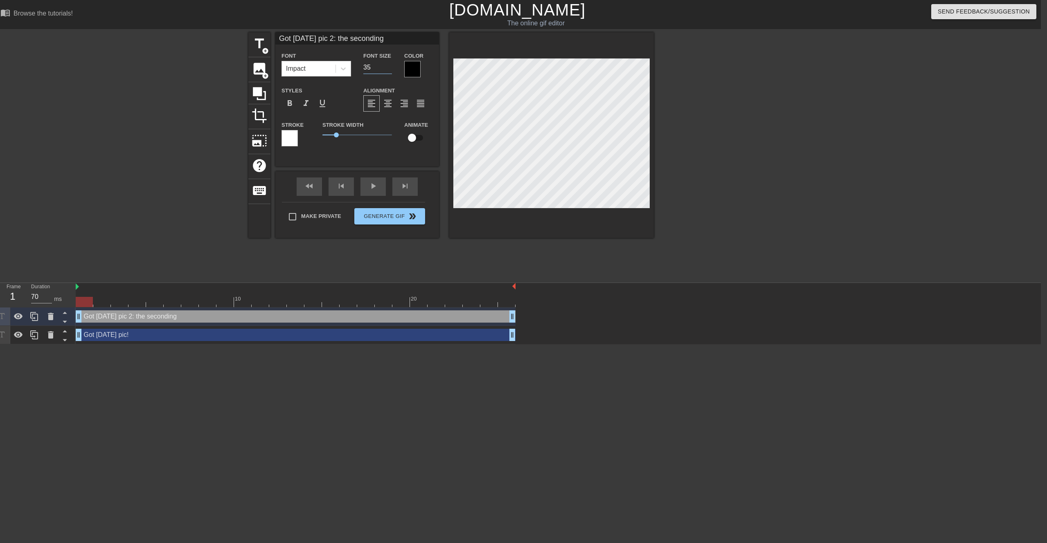
click at [389, 70] on input "35" at bounding box center [377, 67] width 29 height 13
click at [389, 70] on input "34" at bounding box center [377, 67] width 29 height 13
click at [389, 70] on input "33" at bounding box center [377, 67] width 29 height 13
click at [389, 70] on input "32" at bounding box center [377, 67] width 29 height 13
click at [389, 70] on input "31" at bounding box center [377, 67] width 29 height 13
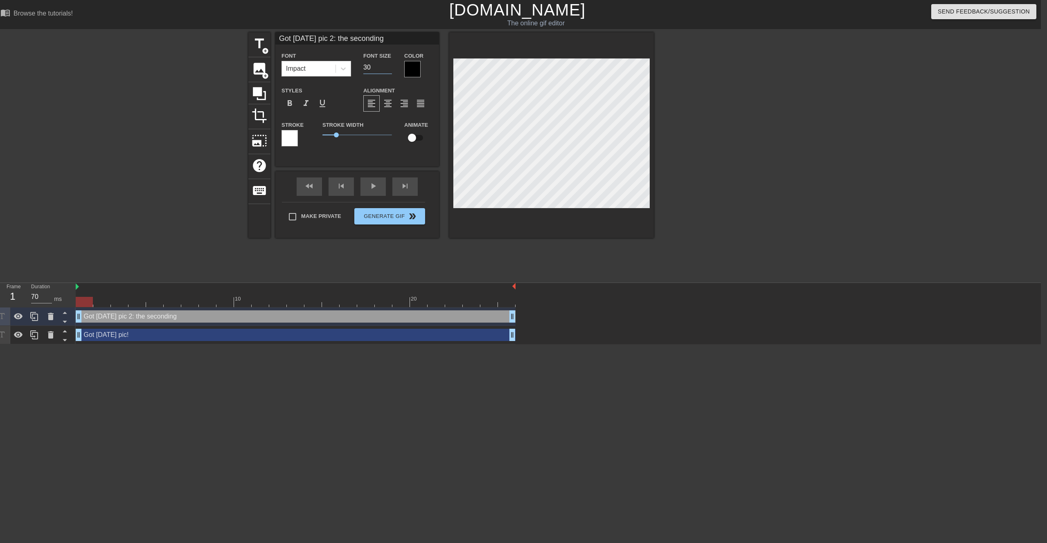
click at [389, 70] on input "30" at bounding box center [377, 67] width 29 height 13
type input "29"
click at [389, 70] on input "29" at bounding box center [377, 67] width 29 height 13
drag, startPoint x: 750, startPoint y: 131, endPoint x: 724, endPoint y: 131, distance: 26.6
click at [529, 131] on div at bounding box center [725, 155] width 123 height 246
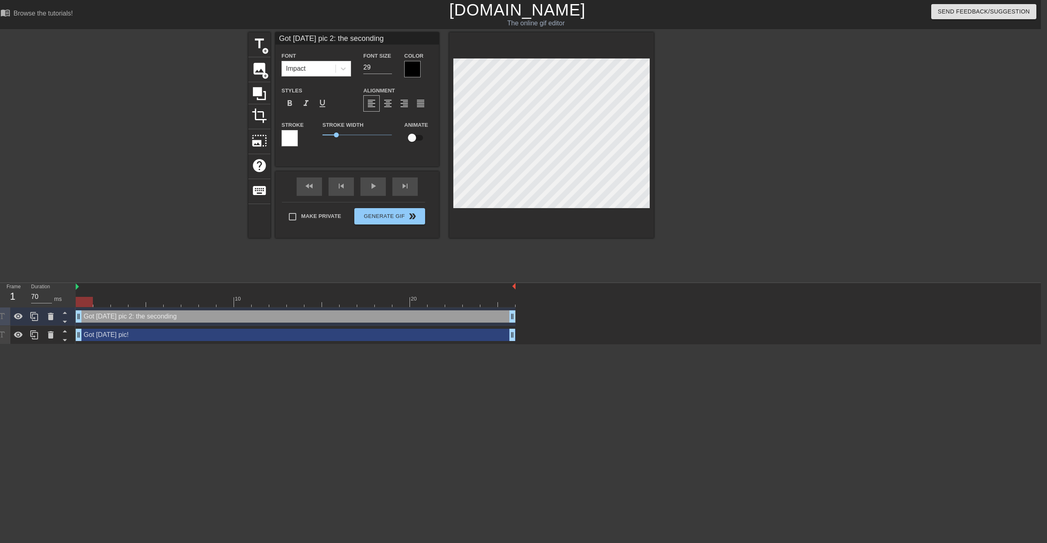
click at [529, 115] on div at bounding box center [725, 155] width 123 height 246
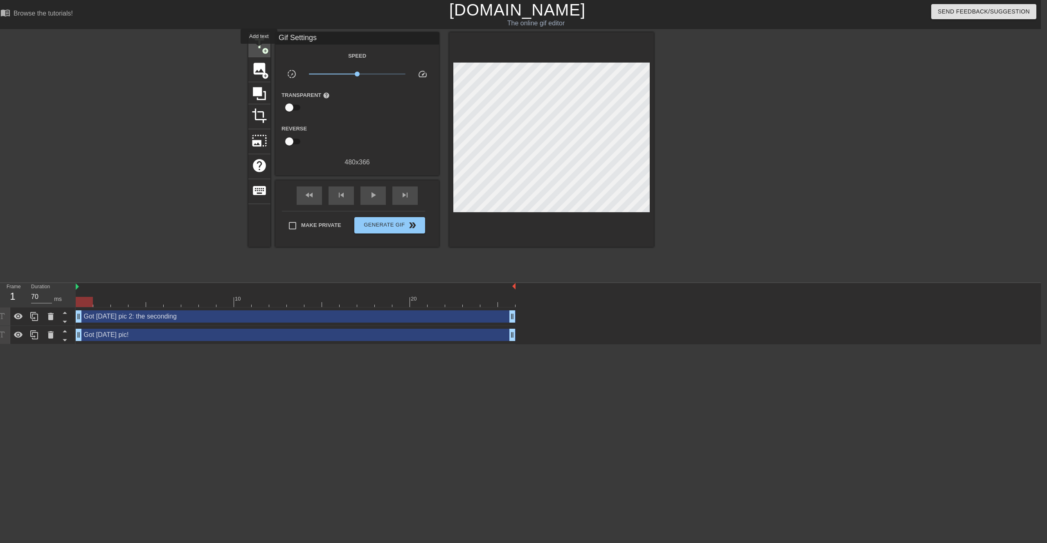
click at [259, 50] on span "title" at bounding box center [260, 44] width 16 height 16
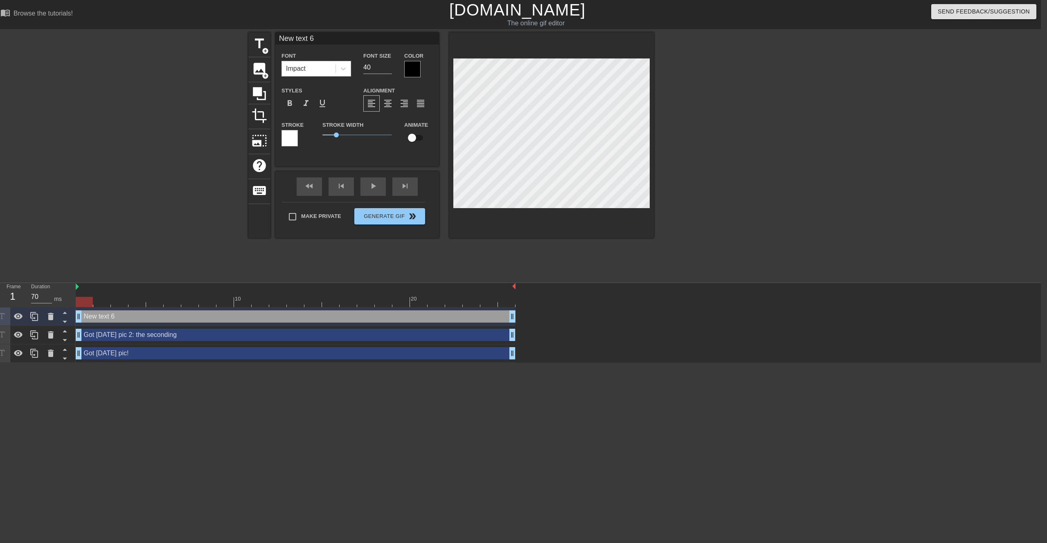
type input "G"
type textarea "G"
type input "Go"
type textarea "Go"
type input "Got"
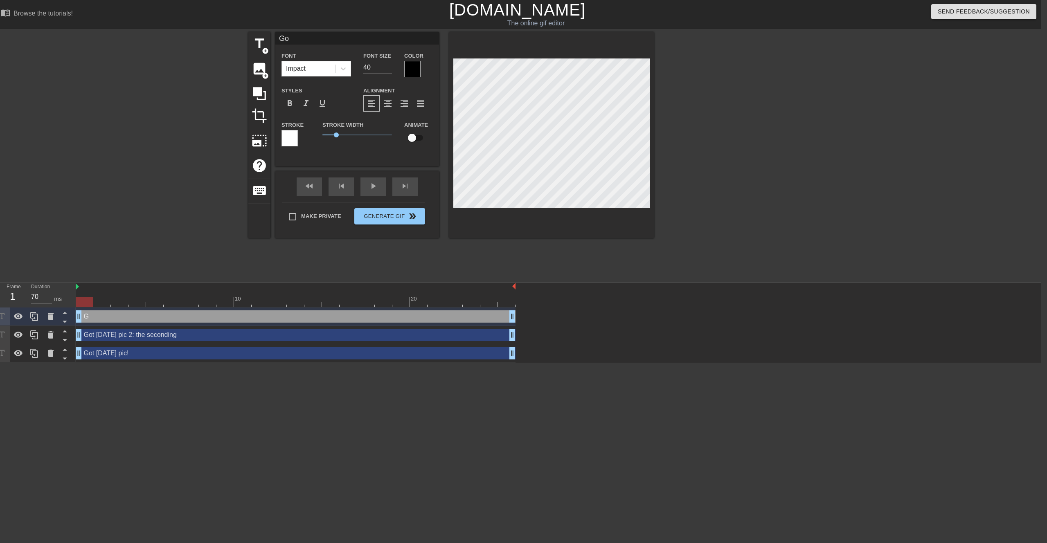
type textarea "Got"
type input "Got"
type textarea "Got"
type input "Got t"
type textarea "Got t"
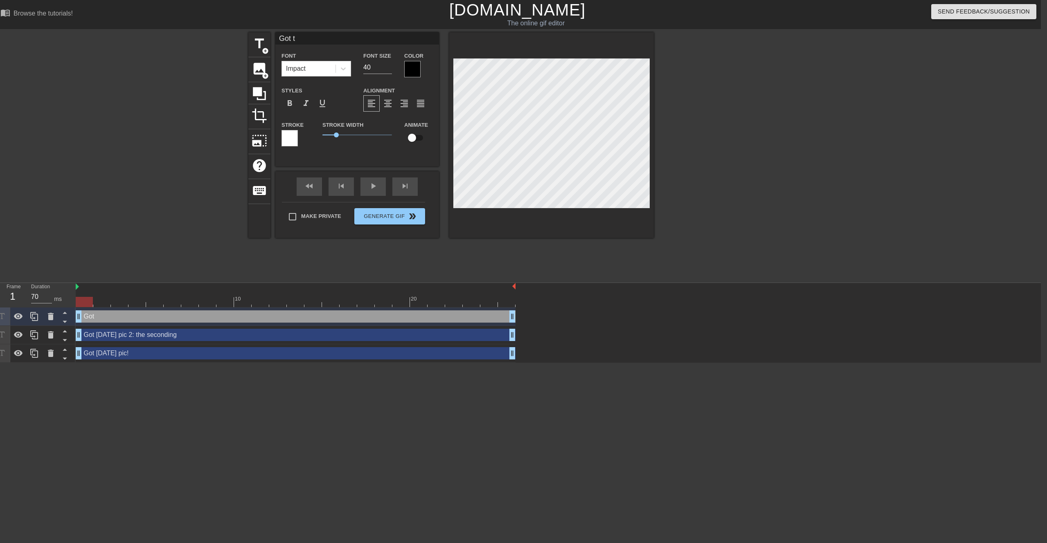
type input "Got th"
type textarea "Got th"
type input "Got the"
type textarea "Got the"
type input "Got the"
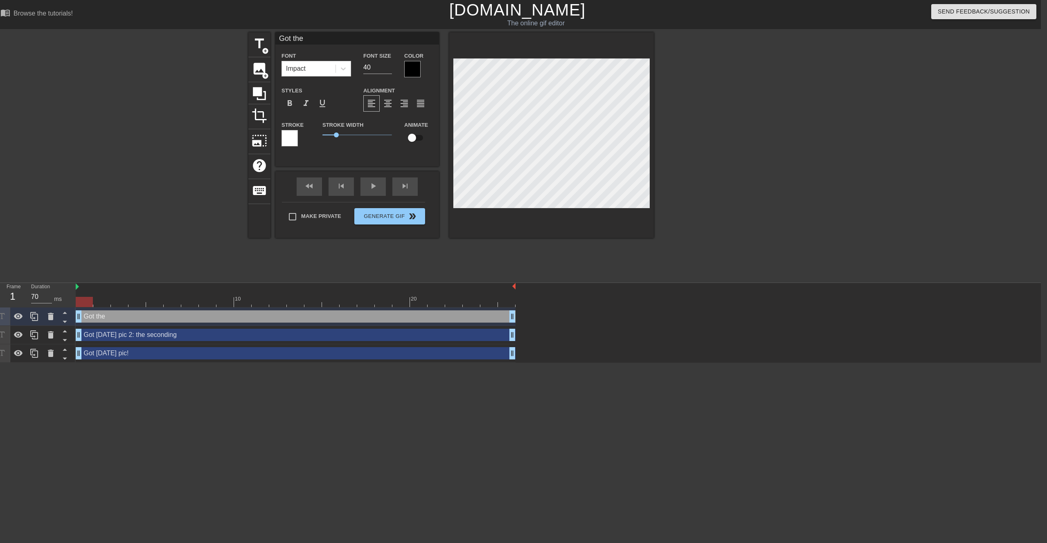
type textarea "Got the"
type input "Got the p"
type textarea "Got the p"
type input "Got the pi"
type textarea "Got the pi"
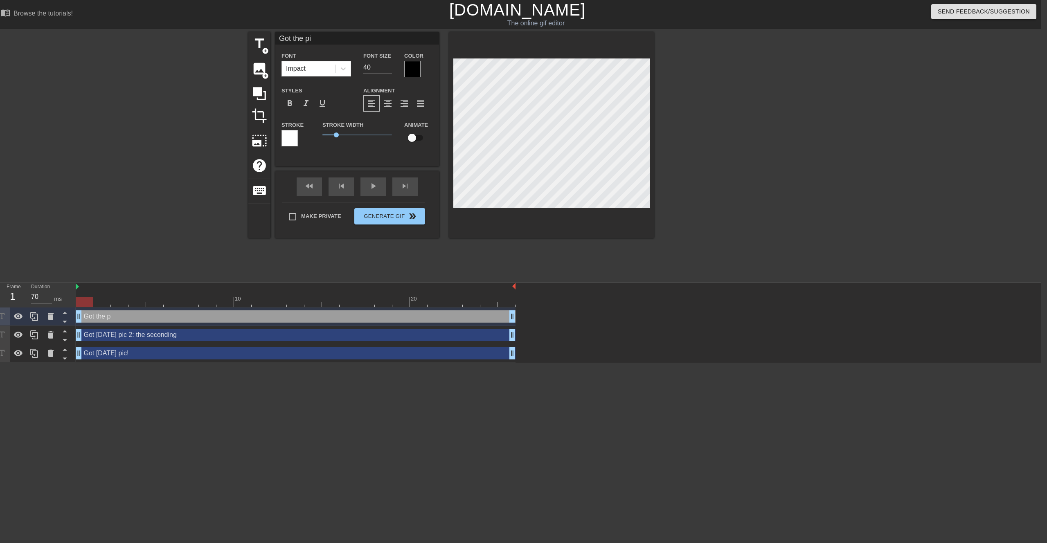
type input "Got the pic"
type textarea "Got the pic"
type input "Got the pic"
type textarea "Got the pic"
type input "Got the pic 3"
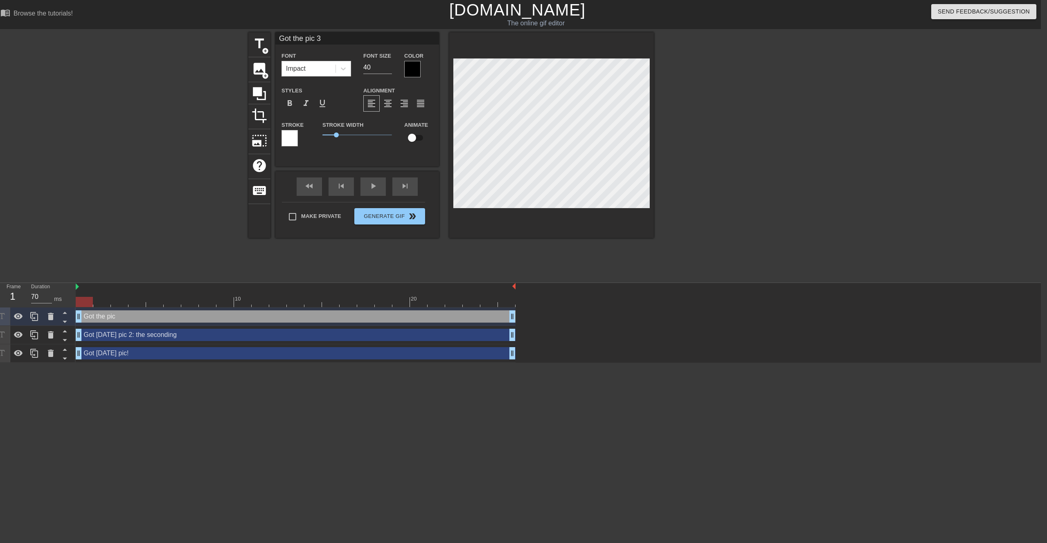
type textarea "Got the pic 3"
type input "Got the pic 3>"
type textarea "Got the pic 3>"
type input "Got the pic 3"
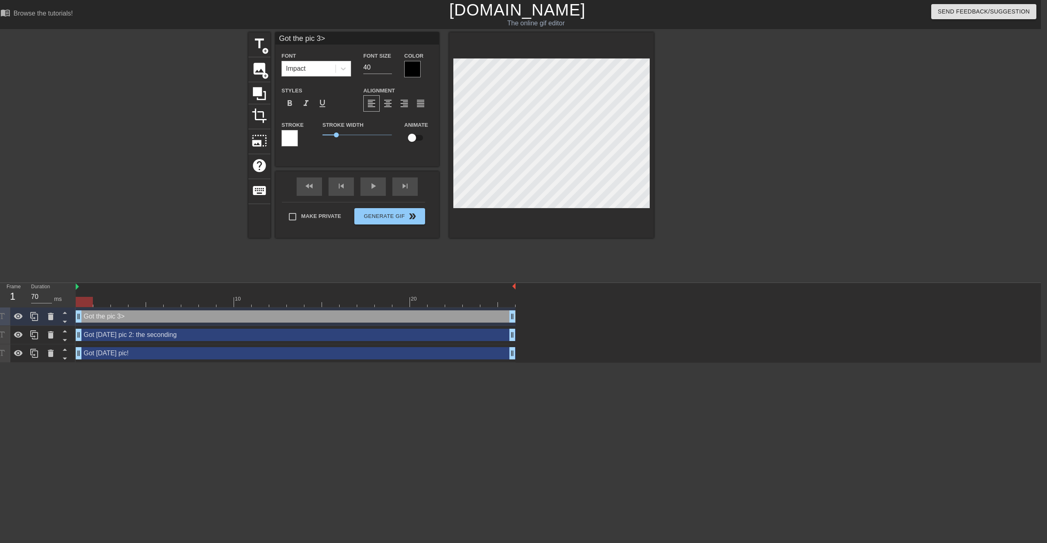
type textarea "Got the pic 3"
type input "Got the pic 3:"
type textarea "Got the pic 3:"
type input "Got the pic 3:"
type textarea "Got the pic 3:"
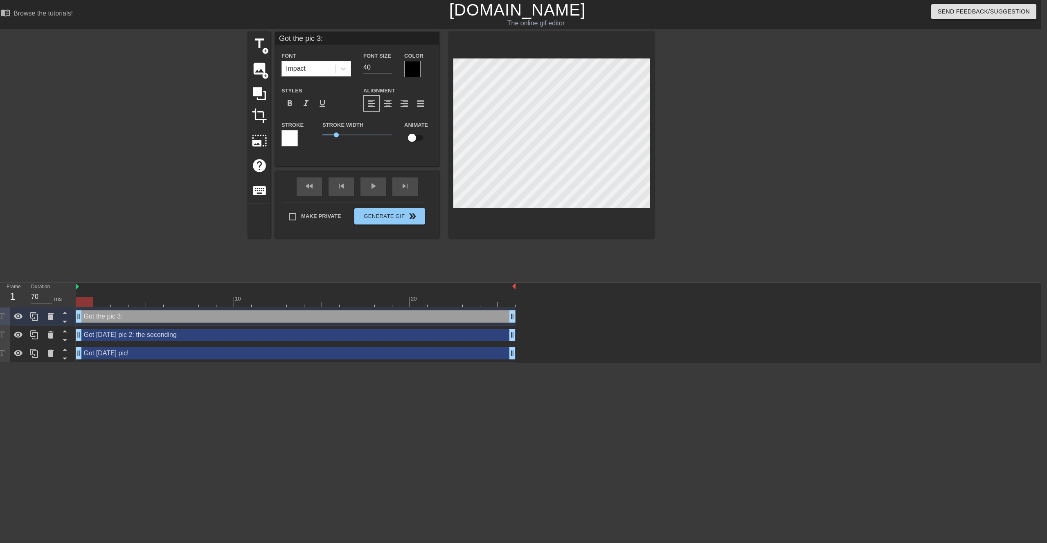
type input "Got the pic 3: T"
type textarea "Got the pic 3: T"
type input "Got the pic 3: Th"
type textarea "Got the pic 3: Th"
type input "Got the pic 3: Thi"
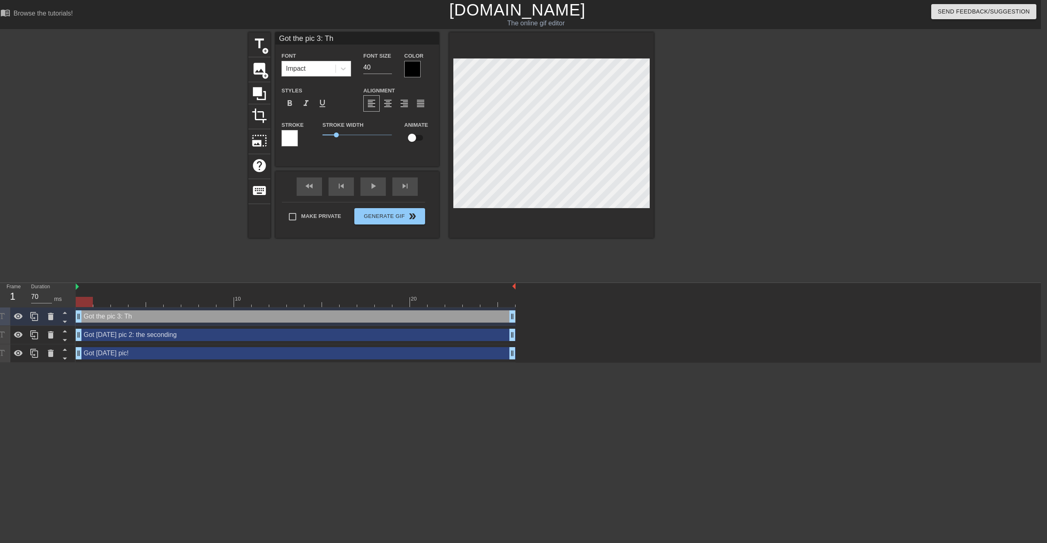
type textarea "Got the pic 3: Thi"
type input "Got the pic 3: Thir"
type textarea "Got the pic 3: Thir"
type input "Got the pic 3: Third"
type textarea "Got the pic 3: Third"
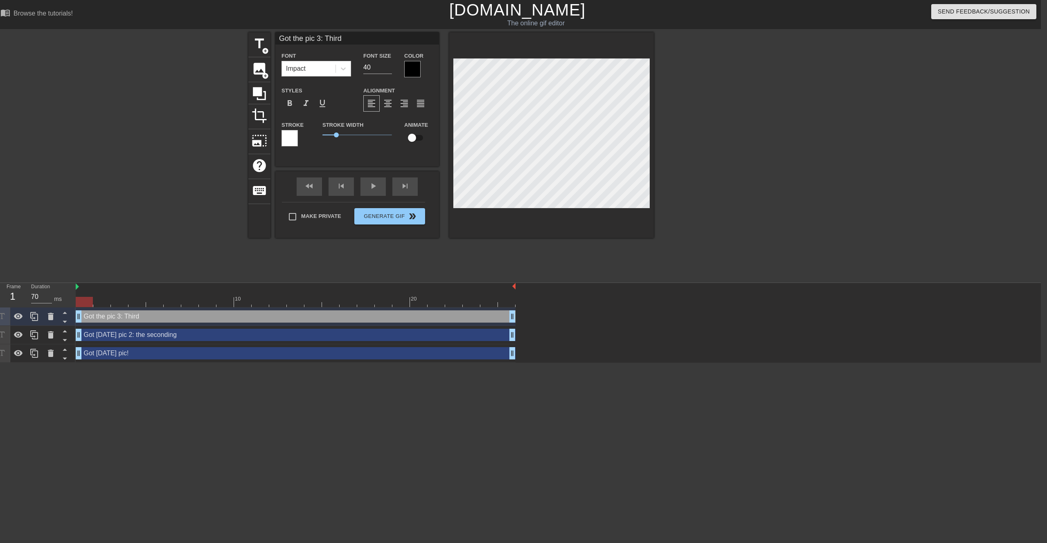
type input "Got the pic 3: Third"
type textarea "Got the pic 3: Third"
type input "Got the pic 3: Third T"
type textarea "Got the pic 3: Third T"
type input "Got the pic 3: Third Ti"
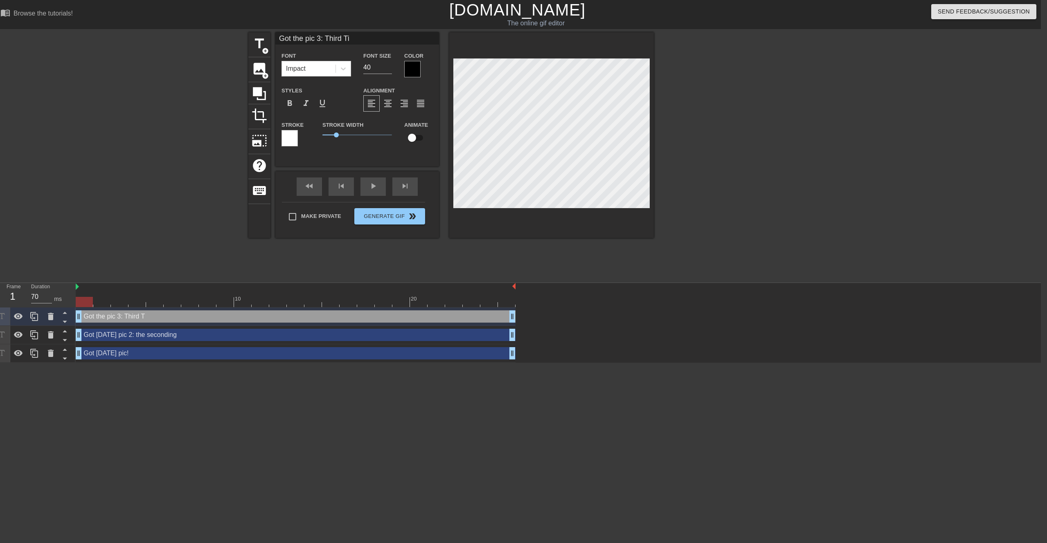
type textarea "Got the pic 3: Third [PERSON_NAME]"
type input "Got the pic 3: Third Time"
type textarea "Got the pic 3: Third Time"
type input "Got the pic 3: Third Time'"
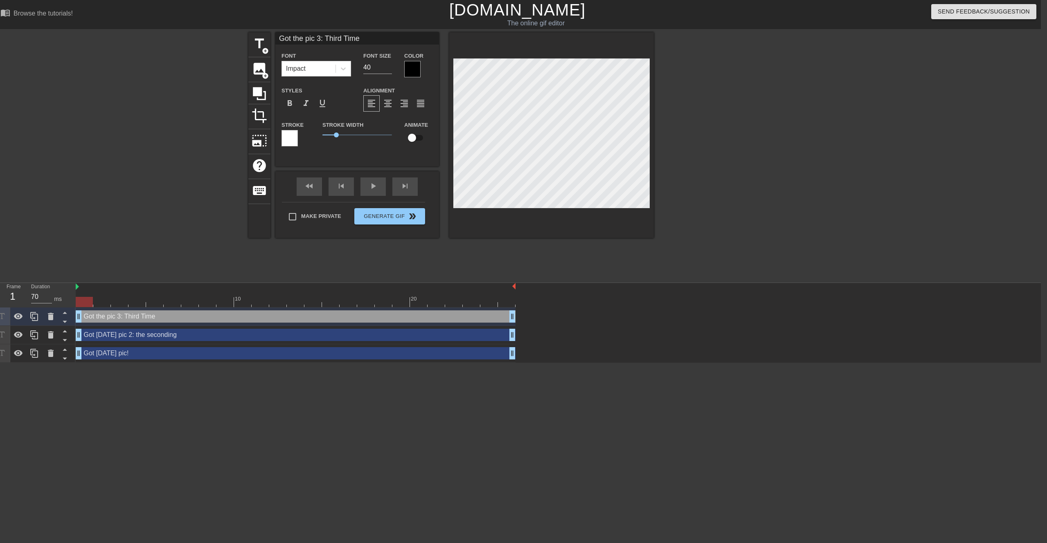
type textarea "Got the pic 3: Third Time'"
type input "Got the pic 3: Third Time's"
type textarea "Got the pic 3: Third Time's"
type input "Got the pic 3: Third Time's"
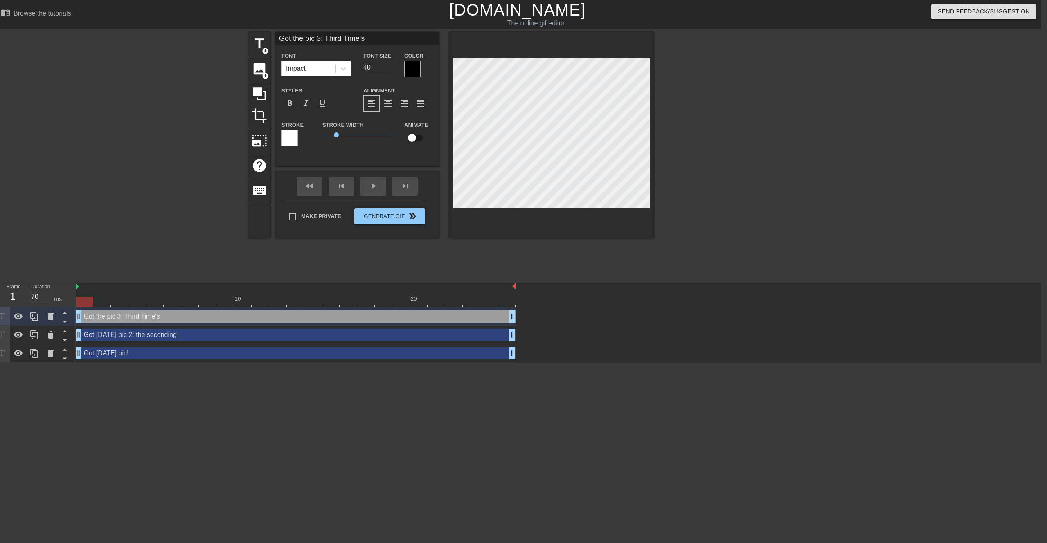
type textarea "Got the pic 3: Third Time's"
type input "Got the pic 3: Third Time's t"
click at [379, 65] on input "40" at bounding box center [377, 67] width 29 height 13
click at [389, 68] on input "39" at bounding box center [377, 67] width 29 height 13
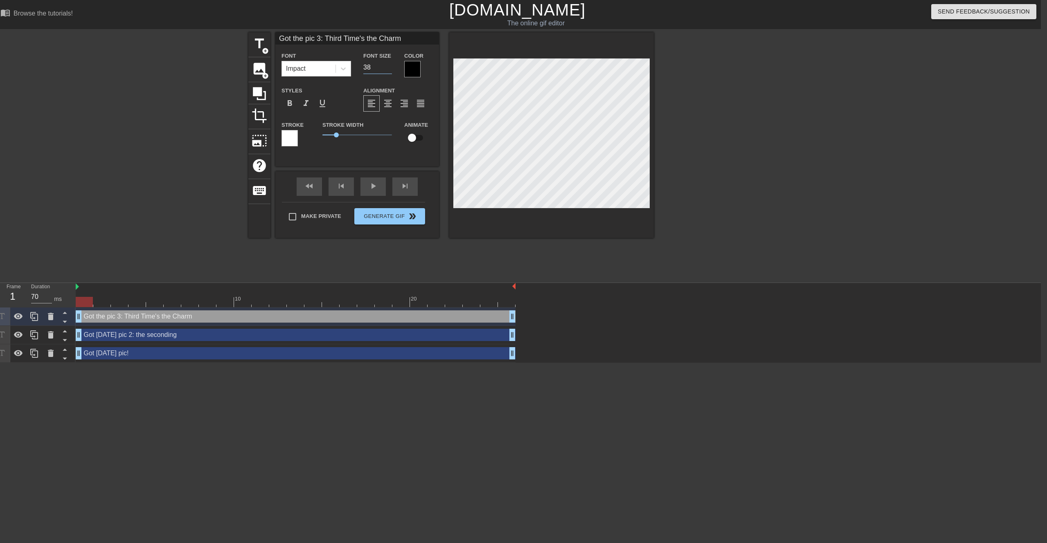
click at [389, 68] on input "38" at bounding box center [377, 67] width 29 height 13
click at [389, 68] on input "37" at bounding box center [377, 67] width 29 height 13
click at [389, 68] on input "36" at bounding box center [377, 67] width 29 height 13
click at [389, 68] on input "35" at bounding box center [377, 67] width 29 height 13
click at [389, 68] on input "34" at bounding box center [377, 67] width 29 height 13
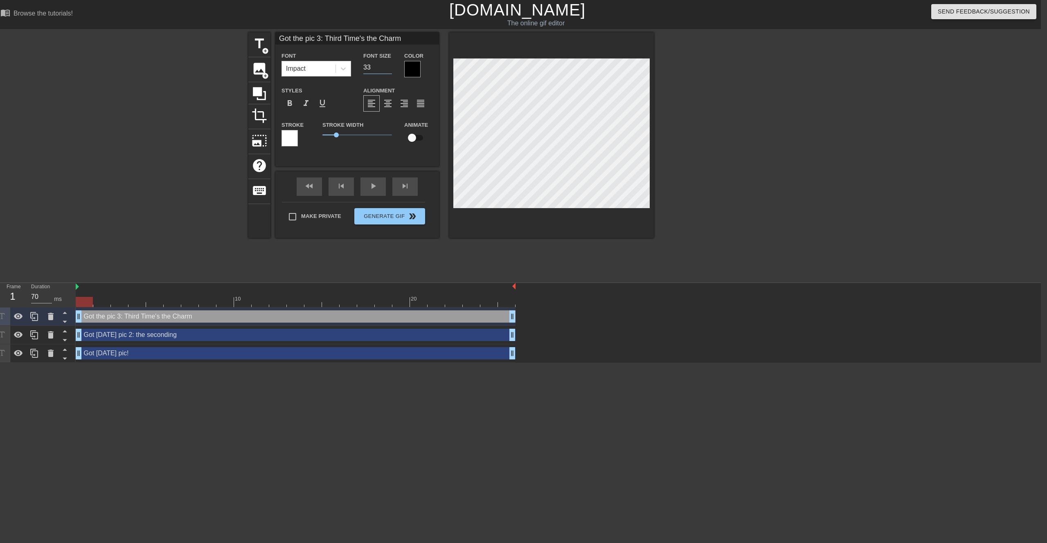
click at [389, 68] on input "33" at bounding box center [377, 67] width 29 height 13
click at [389, 68] on input "32" at bounding box center [377, 67] width 29 height 13
click at [389, 68] on input "31" at bounding box center [377, 67] width 29 height 13
click at [389, 68] on input "30" at bounding box center [377, 67] width 29 height 13
click at [388, 70] on input "29" at bounding box center [377, 67] width 29 height 13
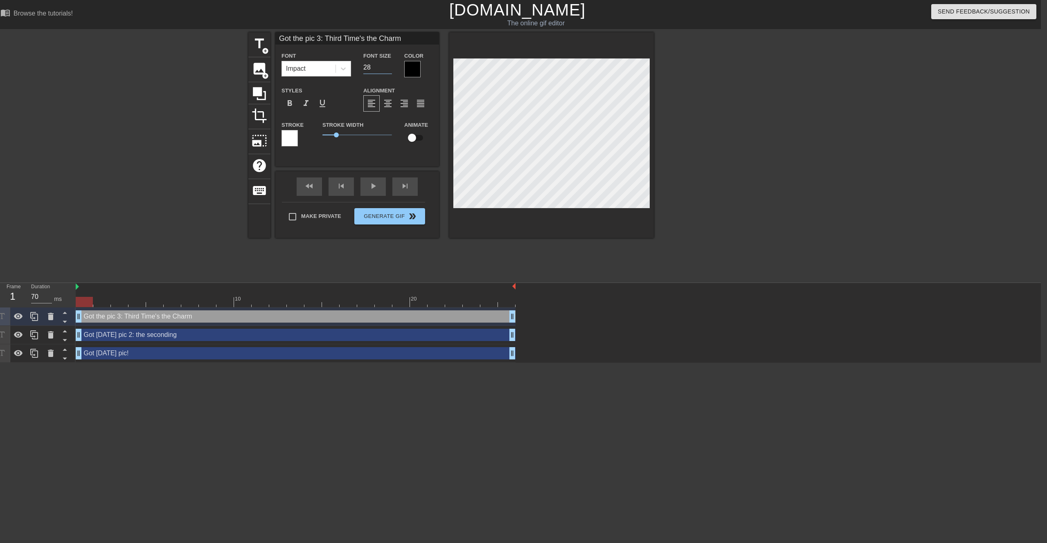
click at [388, 70] on input "28" at bounding box center [377, 67] width 29 height 13
click at [388, 70] on input "27" at bounding box center [377, 67] width 29 height 13
click at [388, 70] on input "26" at bounding box center [377, 67] width 29 height 13
click at [388, 70] on input "25" at bounding box center [377, 67] width 29 height 13
click at [388, 70] on input "24" at bounding box center [377, 67] width 29 height 13
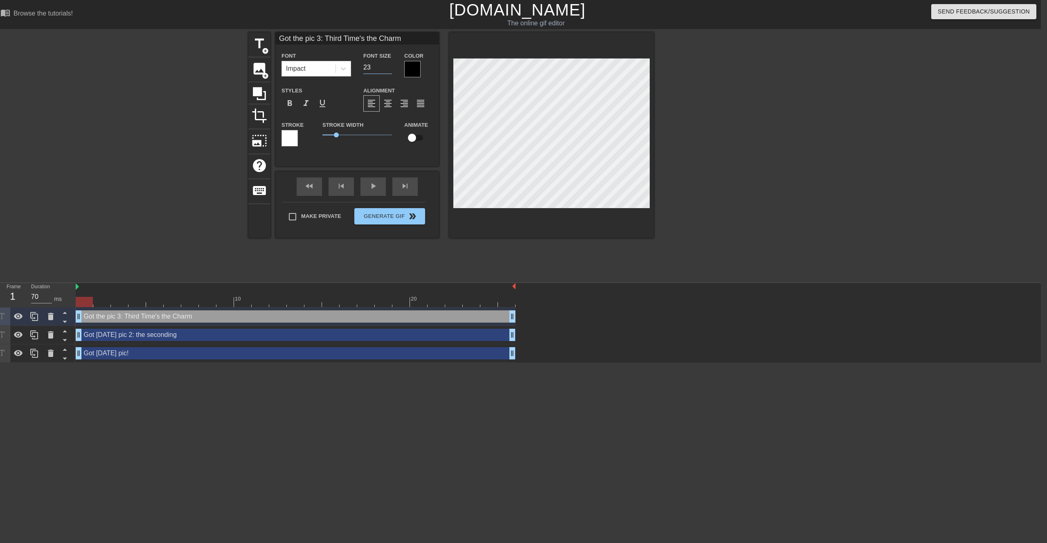
click at [388, 70] on input "23" at bounding box center [377, 67] width 29 height 13
click at [388, 70] on input "22" at bounding box center [377, 67] width 29 height 13
click at [388, 65] on input "23" at bounding box center [377, 67] width 29 height 13
click at [388, 65] on input "24" at bounding box center [377, 67] width 29 height 13
click at [388, 65] on input "25" at bounding box center [377, 67] width 29 height 13
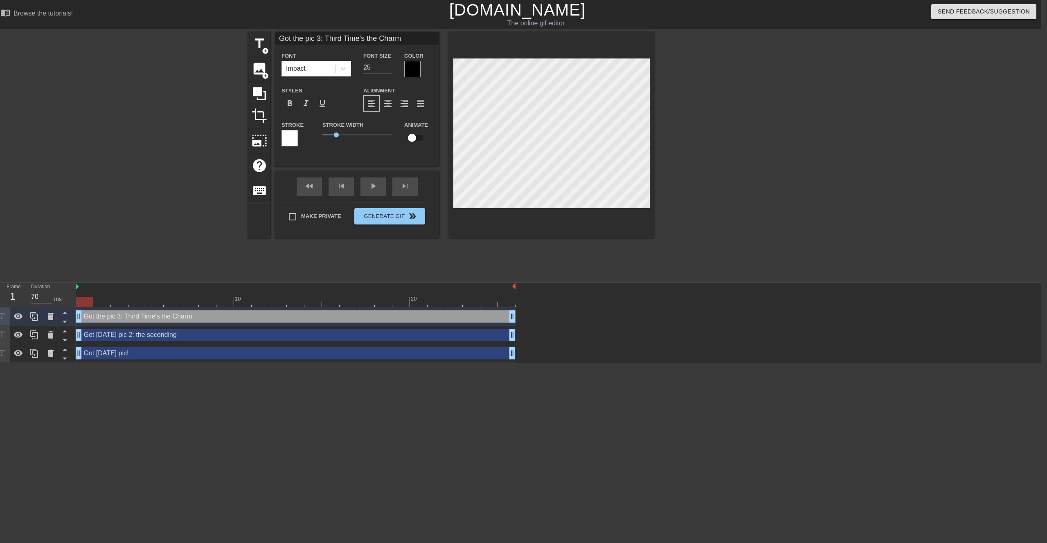
click at [529, 155] on div at bounding box center [725, 155] width 123 height 246
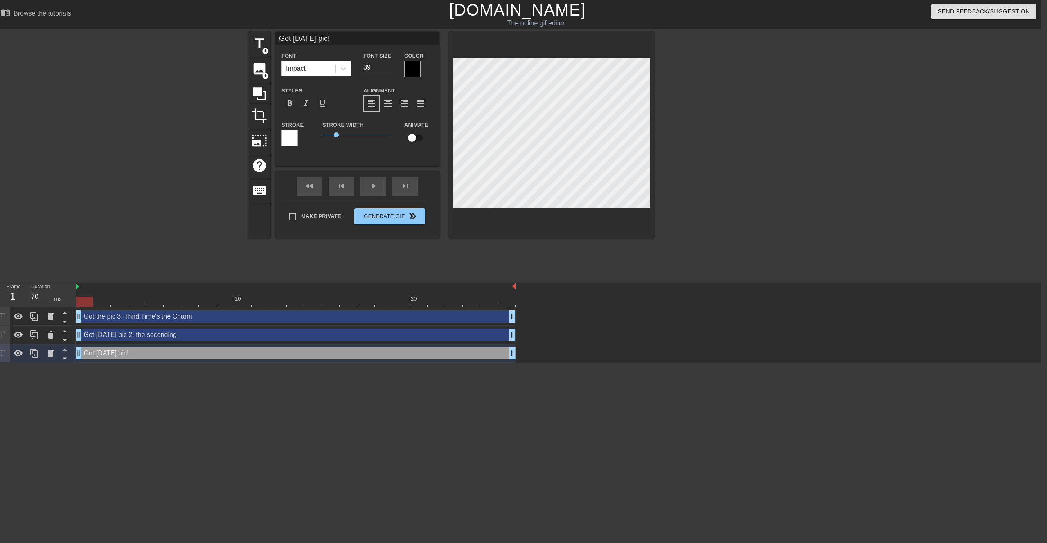
click at [389, 70] on input "39" at bounding box center [377, 67] width 29 height 13
click at [389, 70] on input "38" at bounding box center [377, 67] width 29 height 13
click at [389, 70] on input "37" at bounding box center [377, 67] width 29 height 13
click at [529, 108] on div at bounding box center [725, 155] width 123 height 246
click at [294, 137] on div at bounding box center [290, 138] width 16 height 16
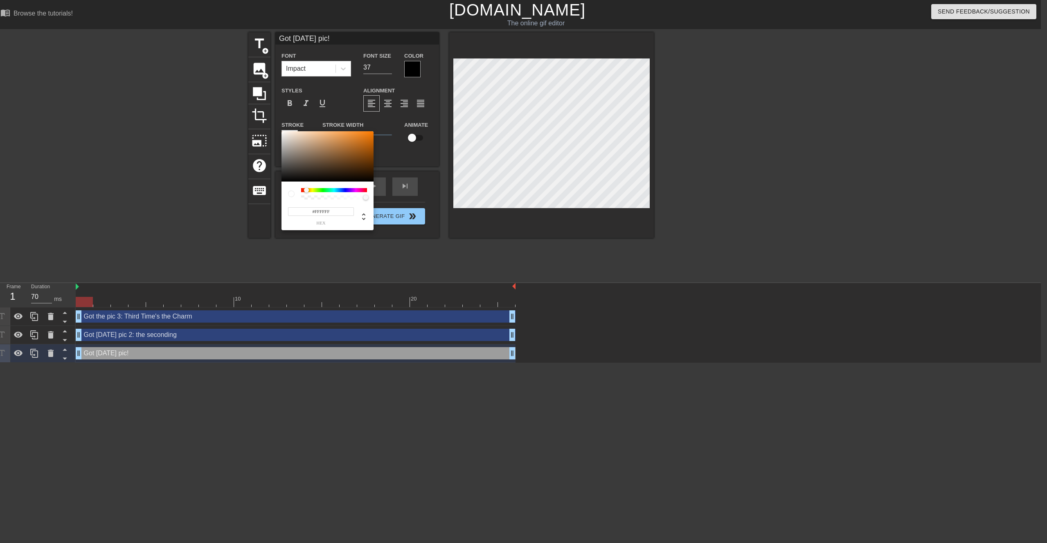
drag, startPoint x: 306, startPoint y: 190, endPoint x: 308, endPoint y: 164, distance: 25.9
click at [260, 189] on div "#FFFFFF hex" at bounding box center [523, 271] width 1047 height 543
drag, startPoint x: 362, startPoint y: 144, endPoint x: 275, endPoint y: 124, distance: 88.5
click at [274, 124] on div "#FFFFFF hex" at bounding box center [523, 271] width 1047 height 543
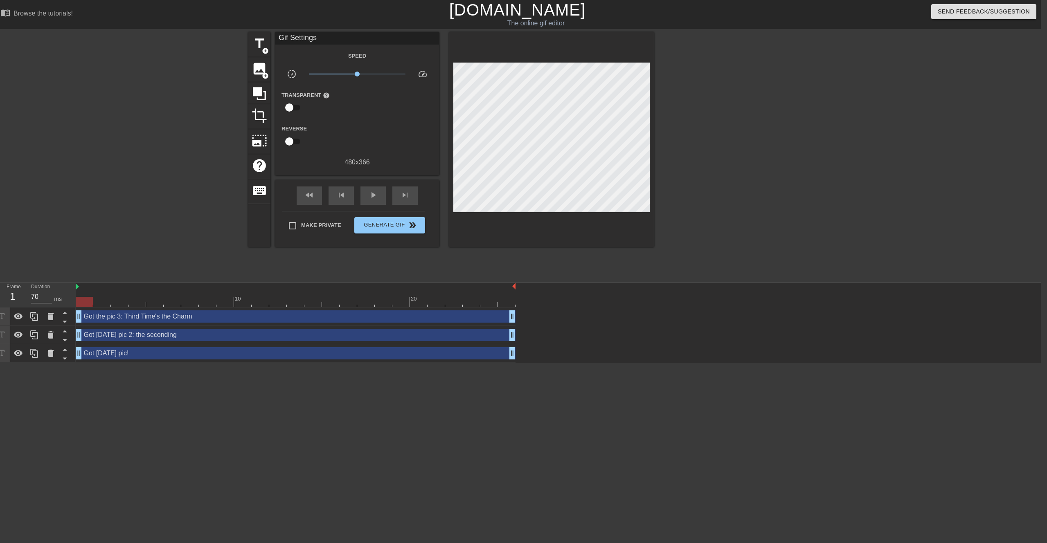
click at [529, 129] on div at bounding box center [725, 155] width 123 height 246
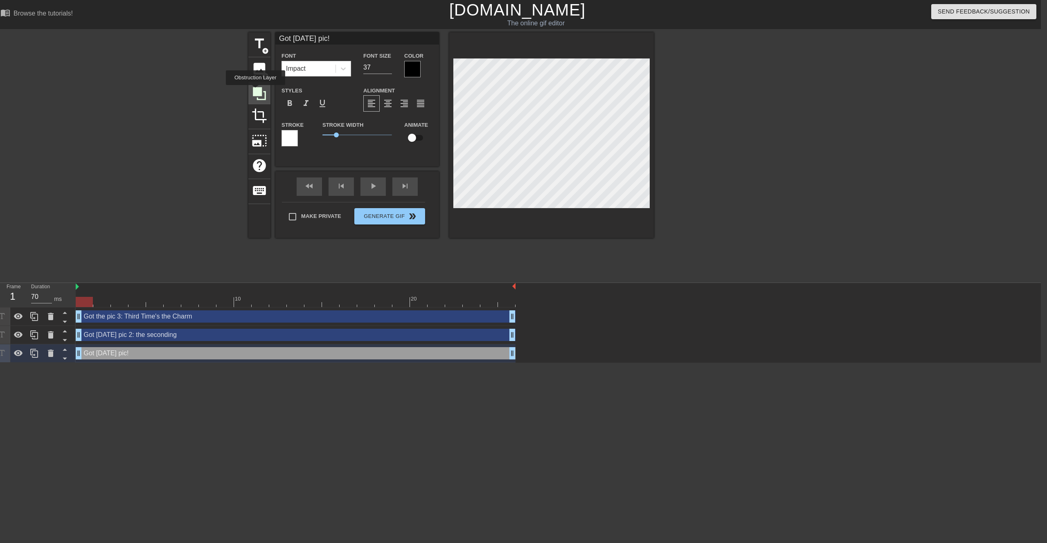
click at [257, 91] on icon at bounding box center [259, 93] width 13 height 13
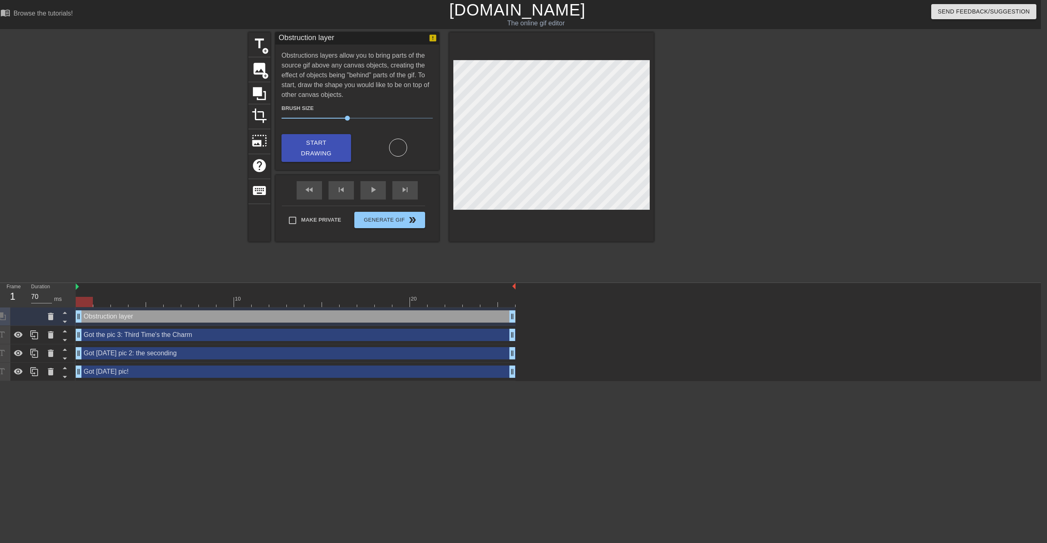
click at [170, 256] on div "Obstruction layer drag_handle drag_handle Got the pic 3: Third Time's the Charm…" at bounding box center [558, 345] width 965 height 74
drag, startPoint x: 197, startPoint y: 314, endPoint x: 200, endPoint y: 322, distance: 8.2
click at [197, 256] on div "Obstruction layer drag_handle drag_handle" at bounding box center [296, 317] width 440 height 12
click at [63, 256] on icon at bounding box center [65, 322] width 4 height 2
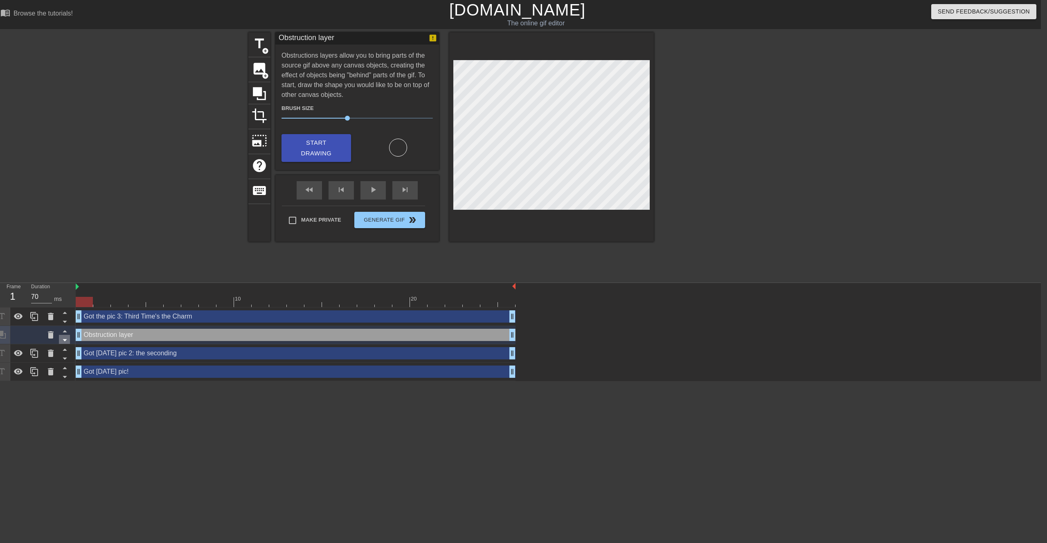
click at [65, 256] on icon at bounding box center [65, 341] width 4 height 2
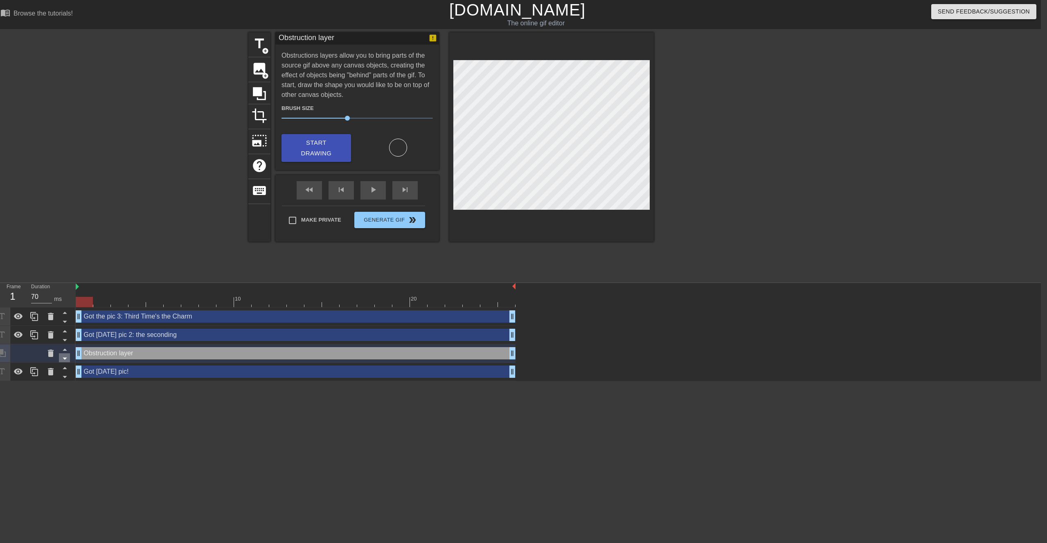
click at [65, 256] on icon at bounding box center [65, 359] width 10 height 10
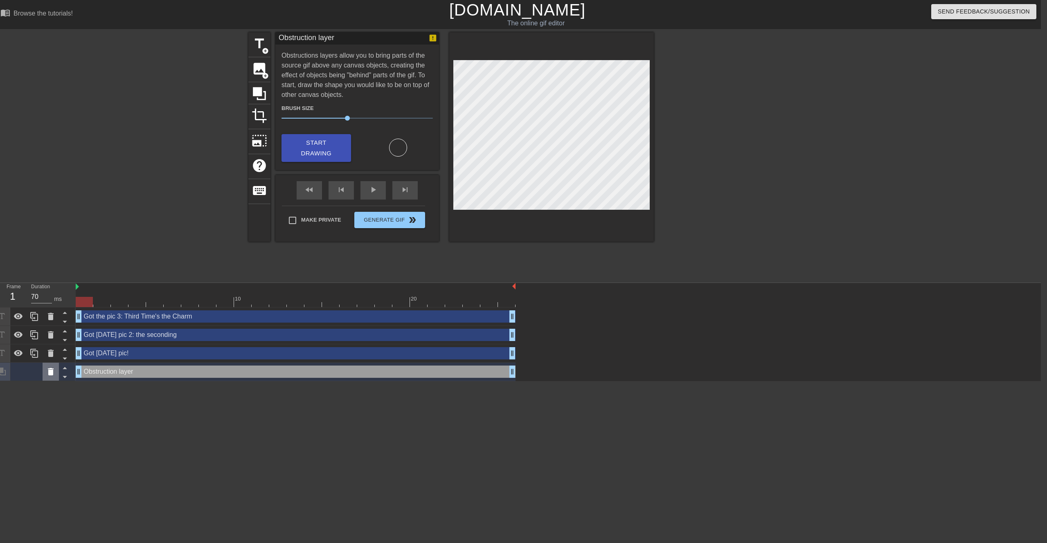
click at [54, 256] on icon at bounding box center [51, 372] width 10 height 10
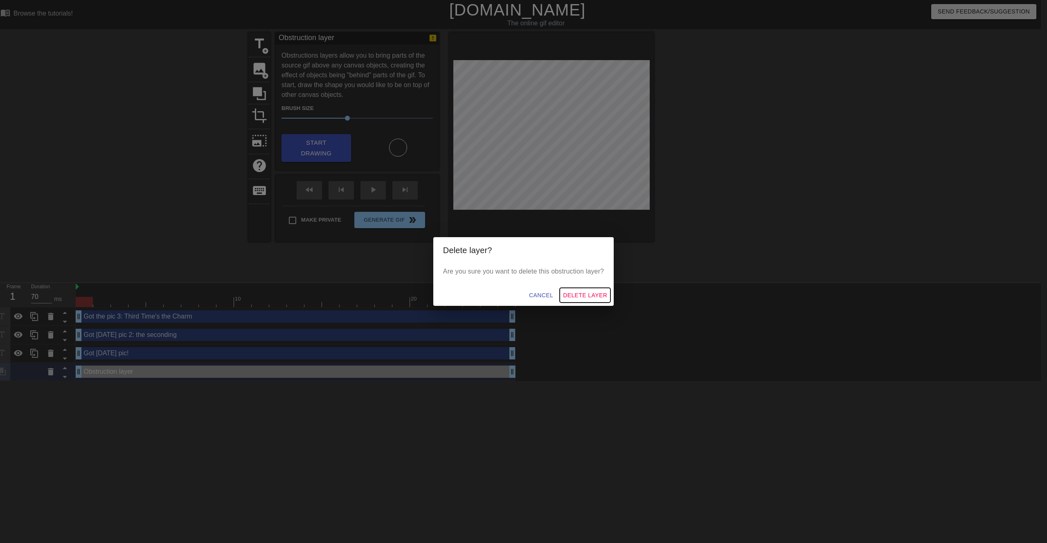
click at [529, 256] on span "Delete Layer" at bounding box center [585, 296] width 44 height 10
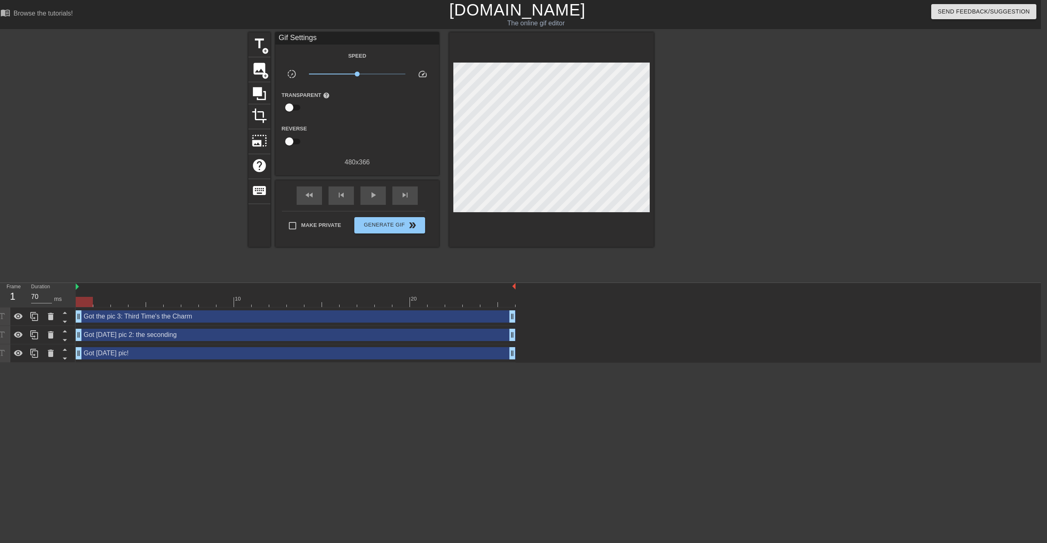
click at [529, 180] on div at bounding box center [725, 155] width 123 height 246
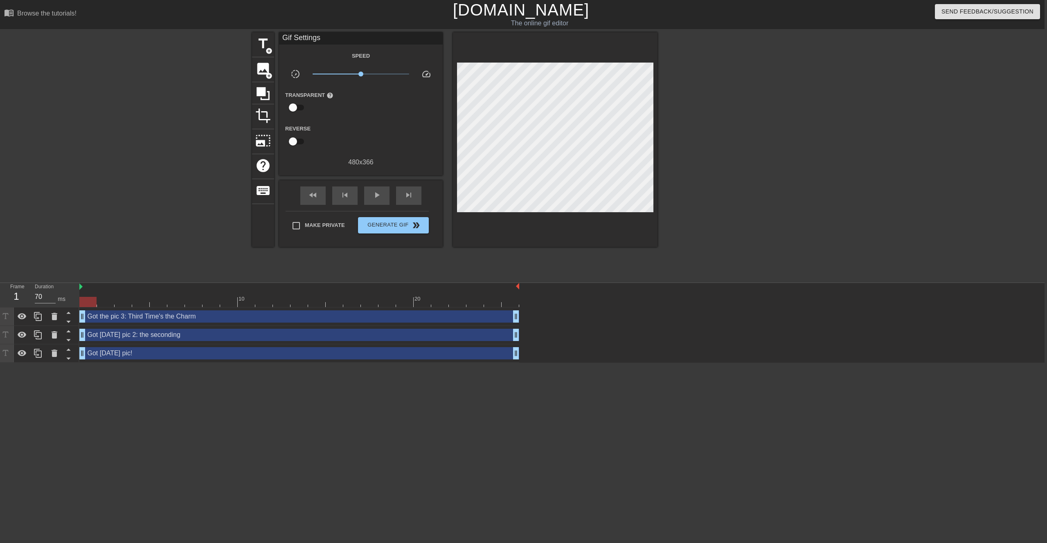
scroll to position [0, 0]
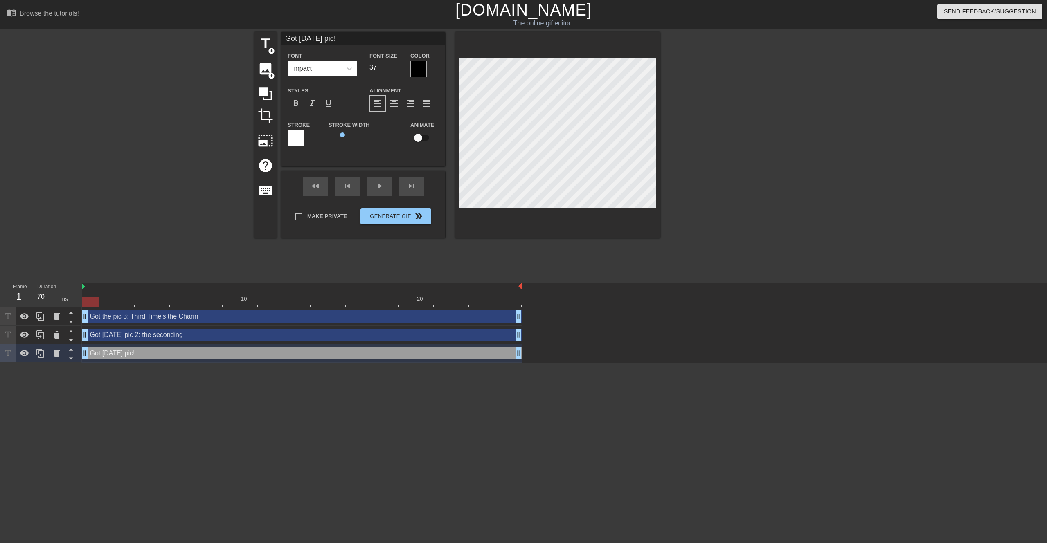
click at [529, 103] on div at bounding box center [731, 155] width 123 height 246
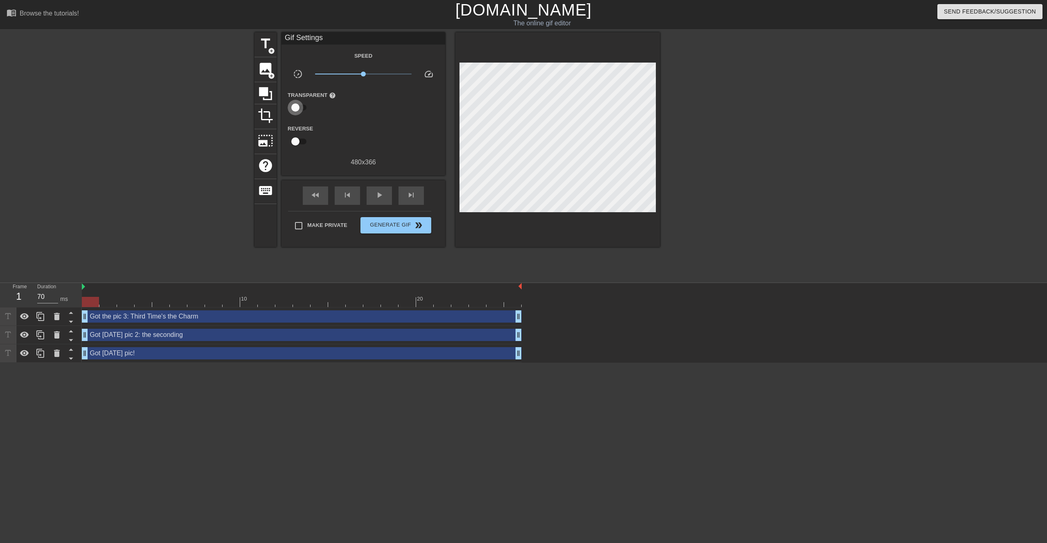
click at [296, 107] on input "checkbox" at bounding box center [295, 108] width 47 height 16
click at [367, 106] on div at bounding box center [364, 108] width 16 height 16
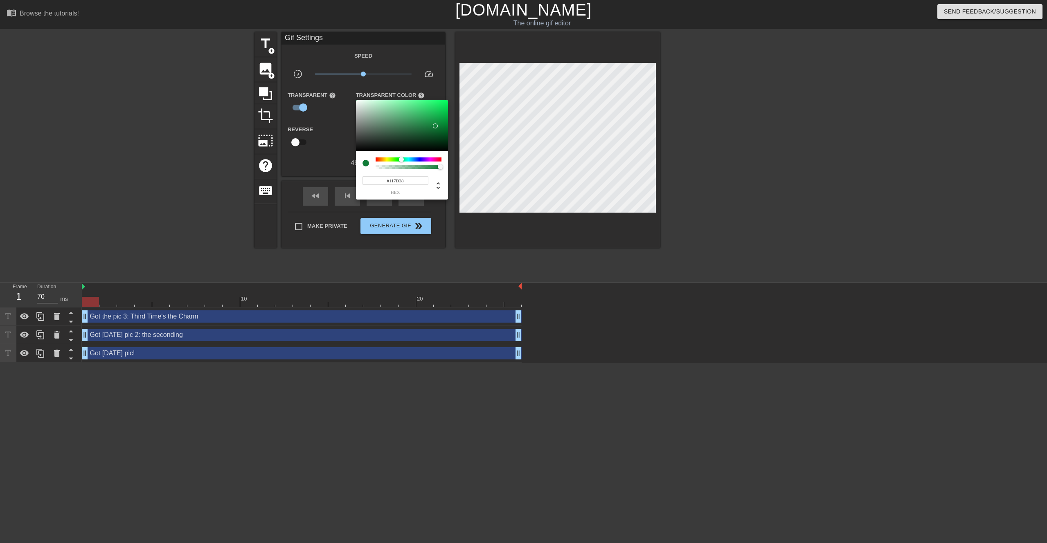
drag, startPoint x: 408, startPoint y: 158, endPoint x: 413, endPoint y: 150, distance: 9.2
click at [402, 159] on div at bounding box center [409, 160] width 66 height 4
drag, startPoint x: 437, startPoint y: 124, endPoint x: 455, endPoint y: 88, distance: 40.6
click at [455, 88] on div "#00FF70 hex" at bounding box center [523, 271] width 1047 height 543
click at [529, 146] on div at bounding box center [523, 271] width 1047 height 543
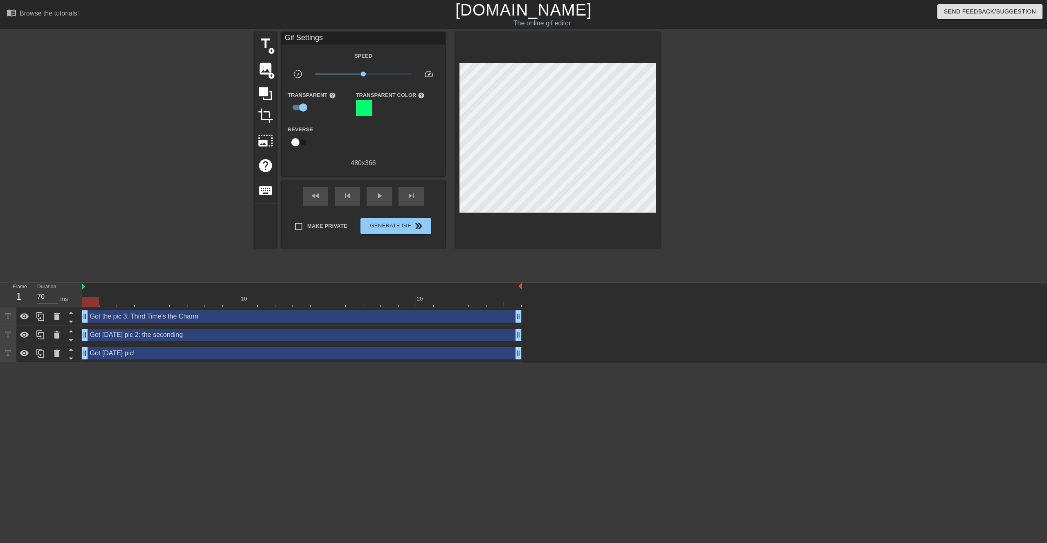
click at [364, 107] on div at bounding box center [364, 108] width 16 height 16
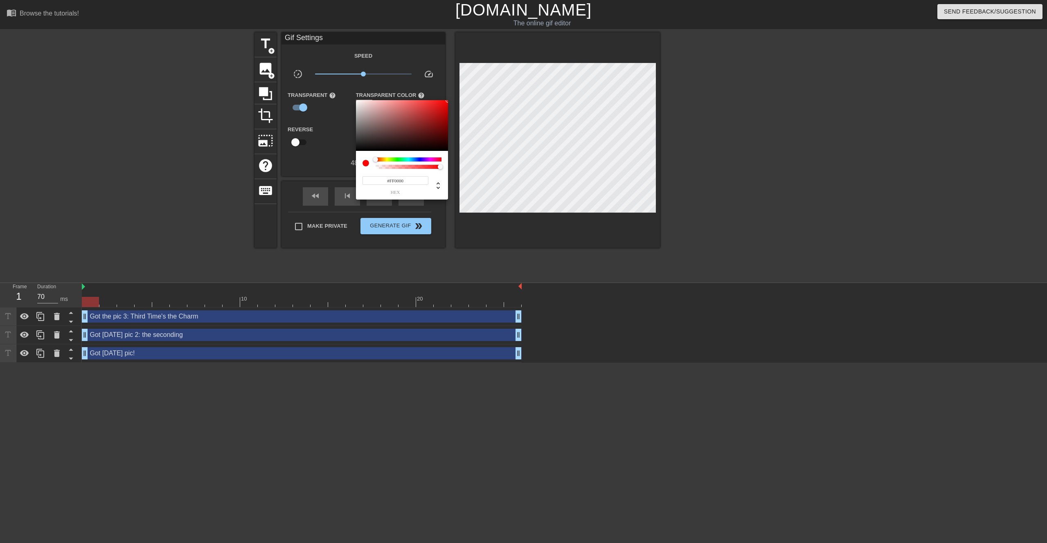
drag, startPoint x: 395, startPoint y: 160, endPoint x: 366, endPoint y: 158, distance: 29.5
click at [365, 160] on div at bounding box center [402, 163] width 79 height 11
drag, startPoint x: 361, startPoint y: 146, endPoint x: 345, endPoint y: 160, distance: 21.0
click at [345, 159] on div "#000000 hex" at bounding box center [523, 271] width 1047 height 543
click at [529, 167] on div at bounding box center [523, 271] width 1047 height 543
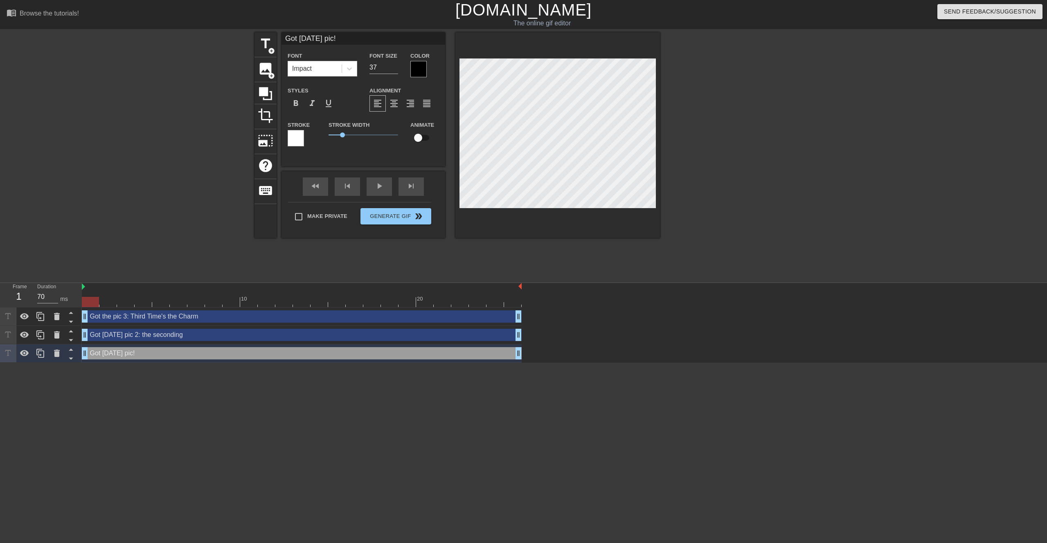
scroll to position [0, 5]
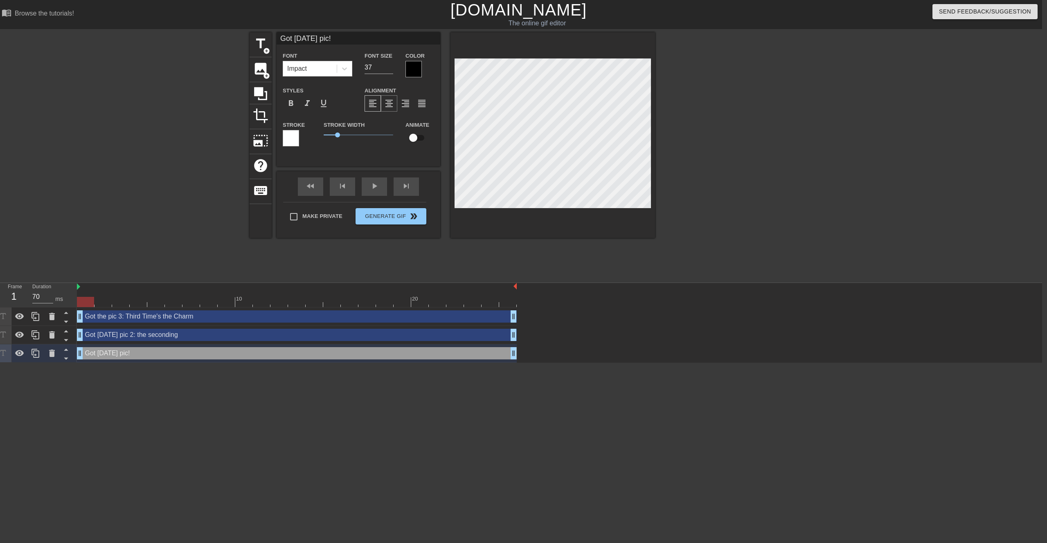
click at [387, 104] on span "format_align_center" at bounding box center [389, 104] width 10 height 10
click at [376, 105] on span "format_align_left" at bounding box center [373, 104] width 10 height 10
click at [420, 105] on span "format_align_justify" at bounding box center [422, 104] width 10 height 10
click at [376, 105] on span "format_align_left" at bounding box center [373, 104] width 10 height 10
click at [292, 104] on span "format_bold" at bounding box center [291, 104] width 10 height 10
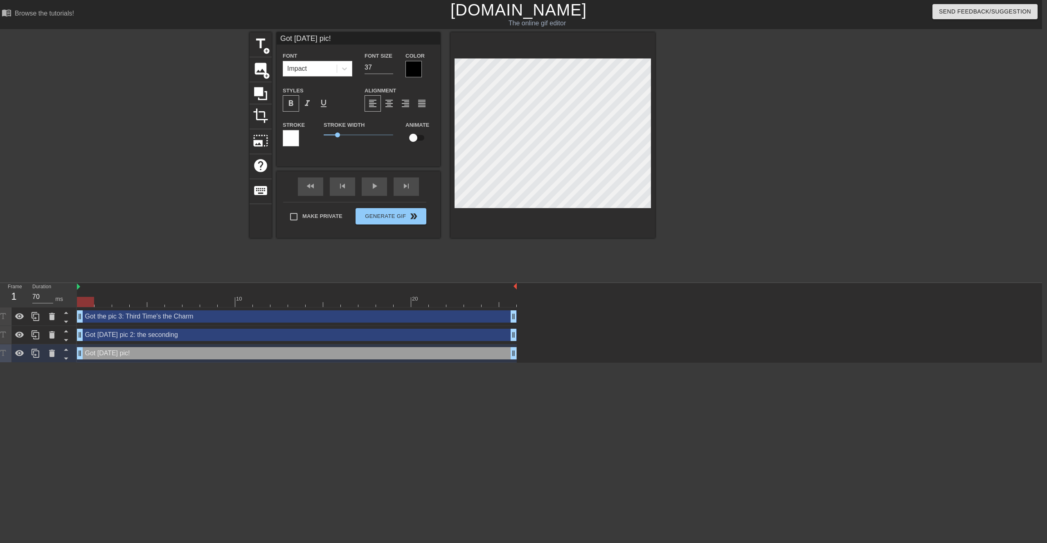
click at [286, 104] on span "format_bold" at bounding box center [291, 104] width 10 height 10
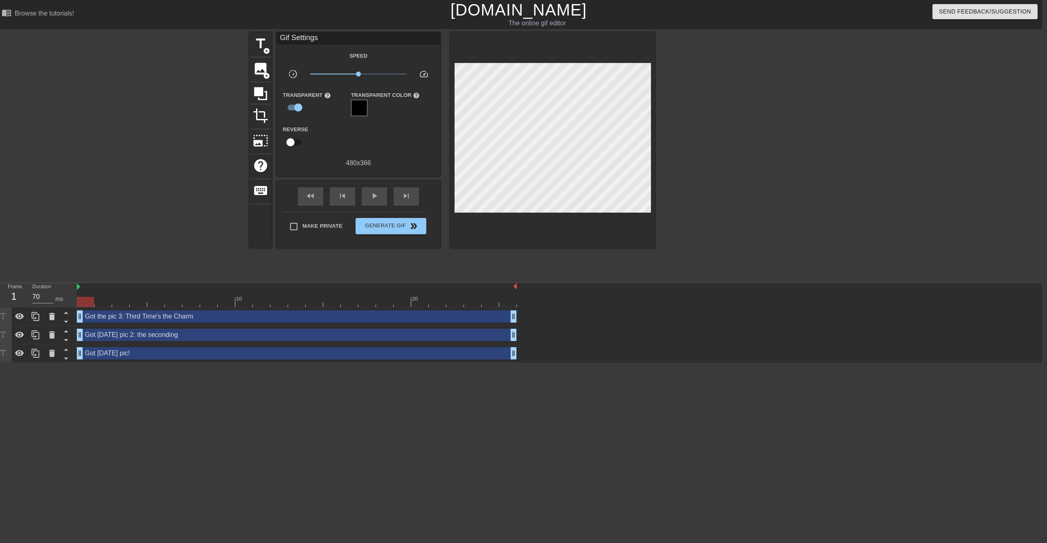
click at [529, 119] on div at bounding box center [726, 155] width 123 height 246
click at [529, 185] on div at bounding box center [726, 155] width 123 height 246
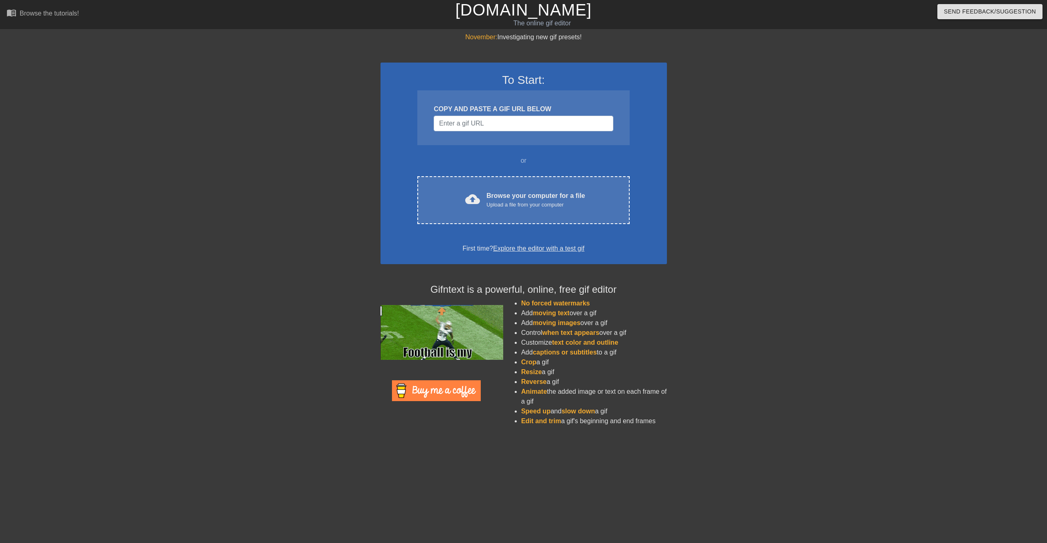
click at [790, 217] on div at bounding box center [738, 155] width 123 height 246
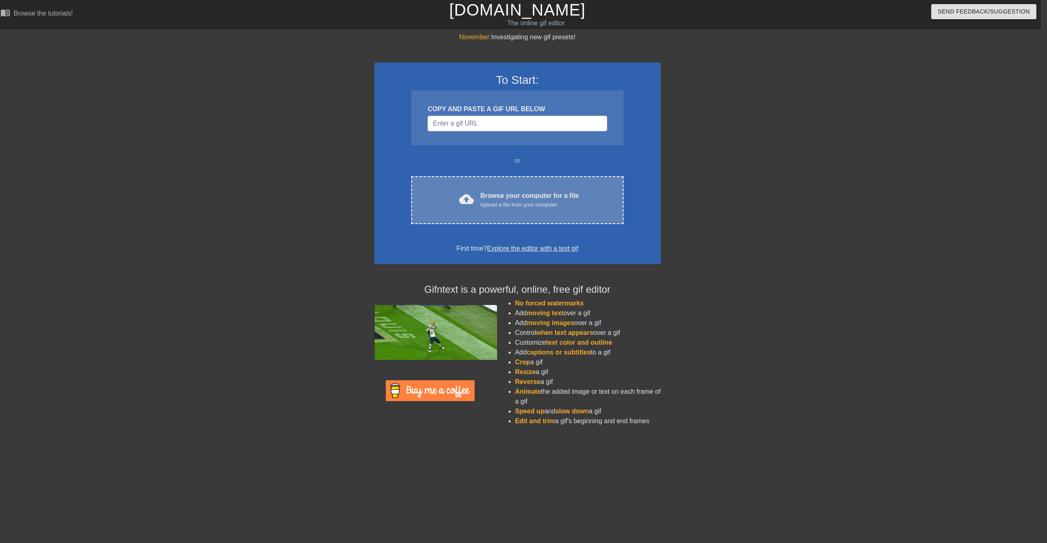
click at [471, 205] on span "cloud_upload" at bounding box center [466, 199] width 15 height 15
